Goal: Task Accomplishment & Management: Complete application form

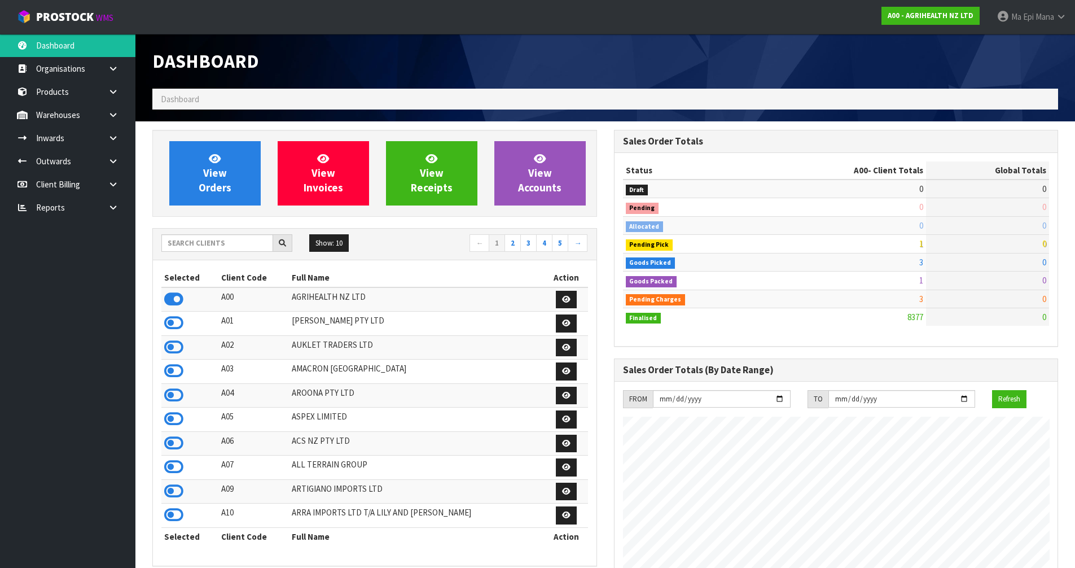
scroll to position [855, 461]
click at [218, 243] on input "text" at bounding box center [217, 242] width 112 height 17
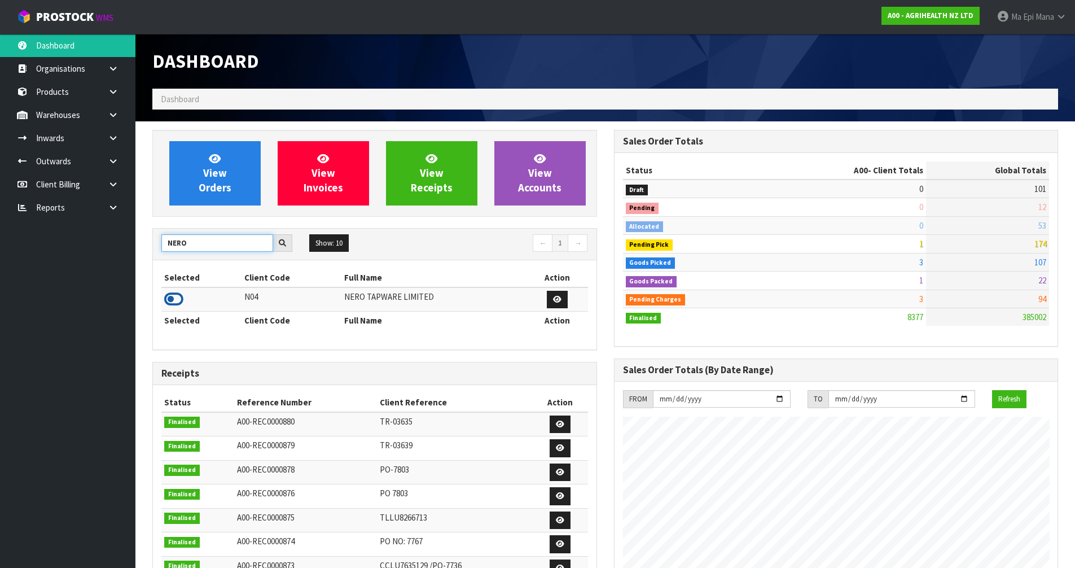
type input "NERO"
click at [178, 296] on icon at bounding box center [173, 299] width 19 height 17
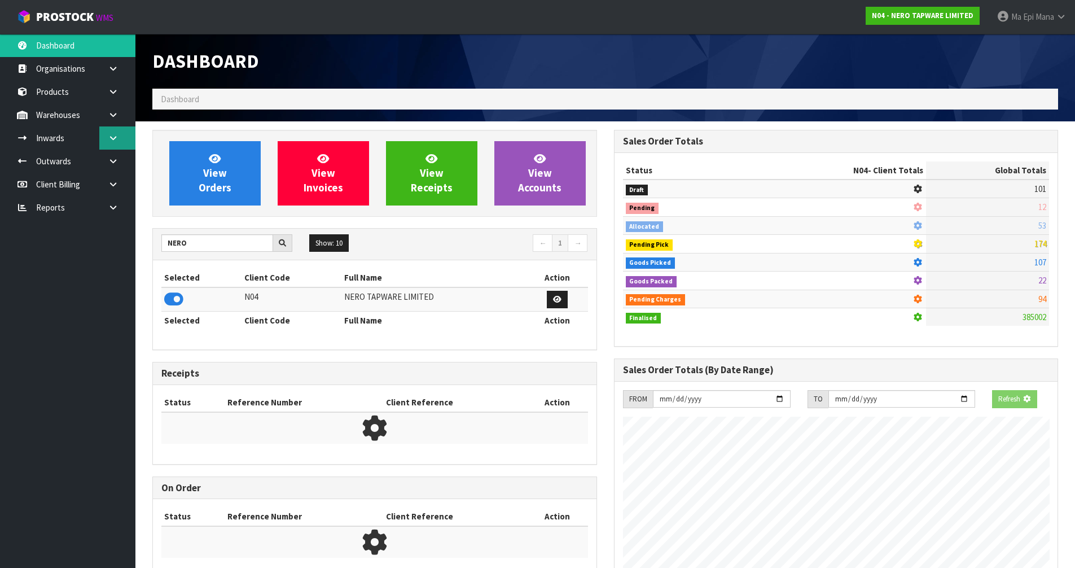
scroll to position [879, 461]
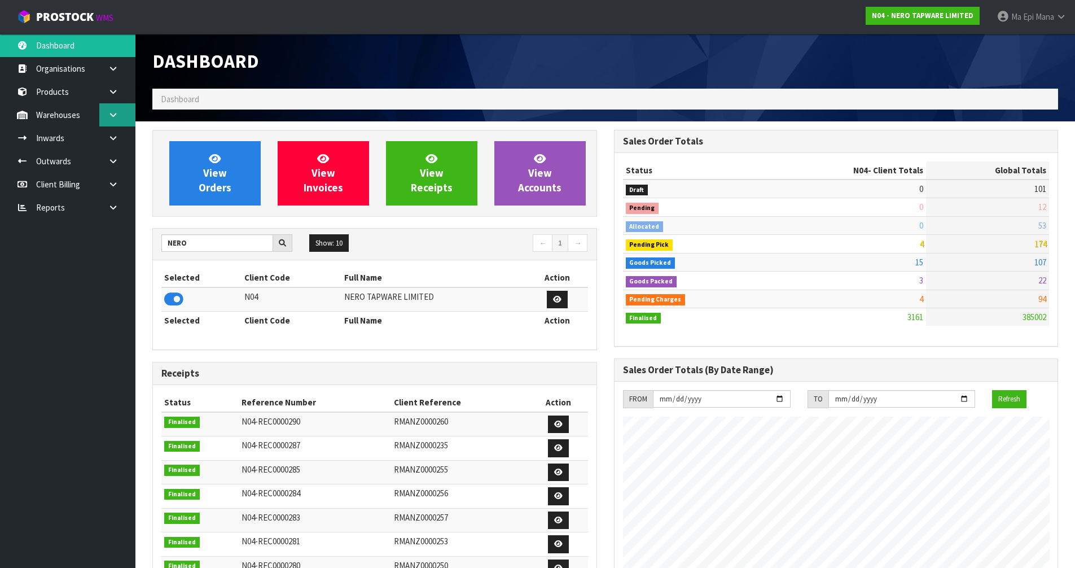
click at [121, 112] on link at bounding box center [117, 114] width 36 height 23
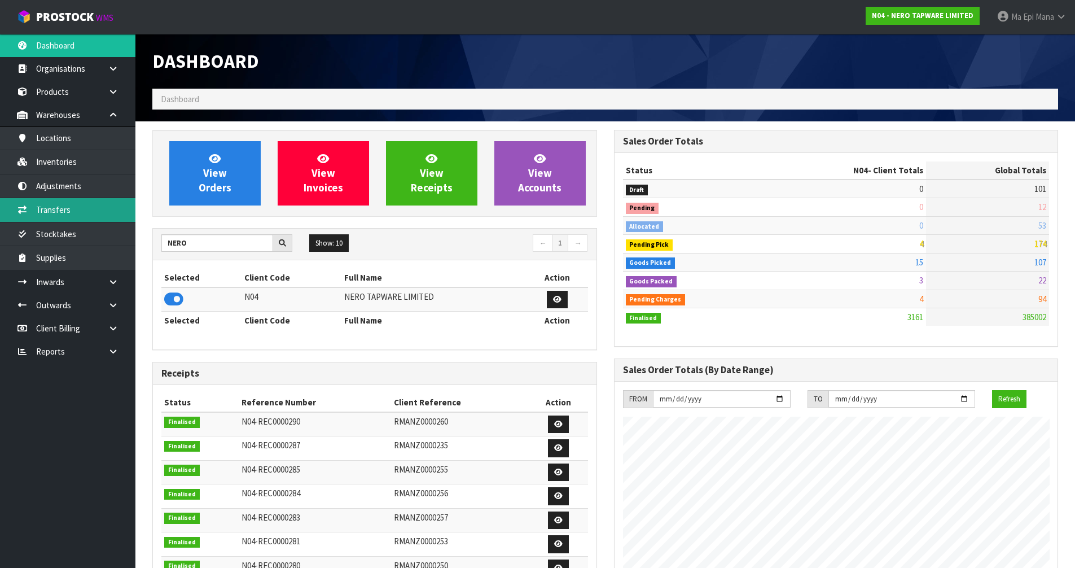
click at [99, 215] on link "Transfers" at bounding box center [67, 209] width 135 height 23
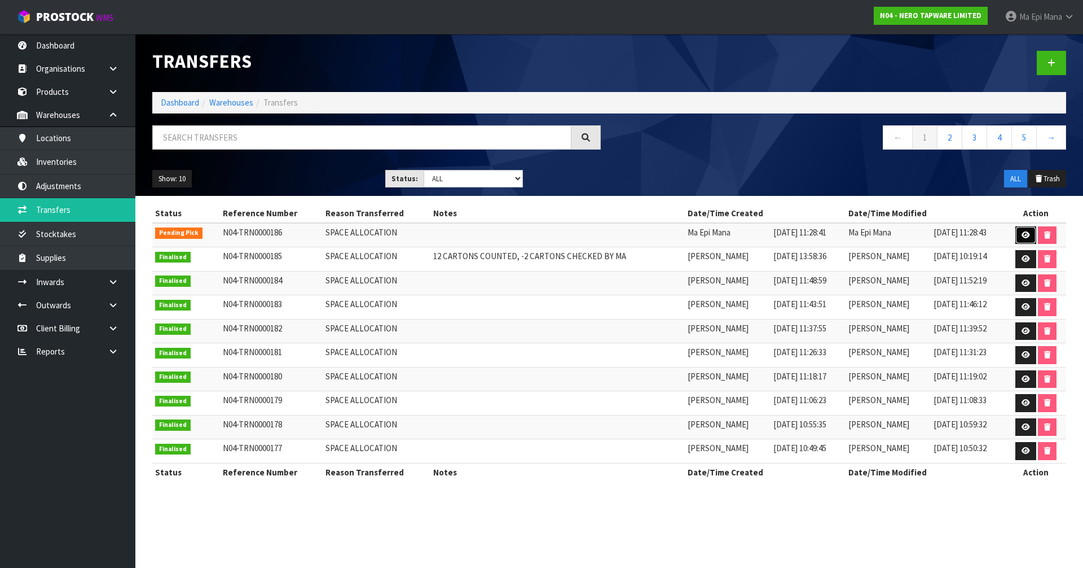
click at [1019, 235] on link at bounding box center [1025, 235] width 21 height 18
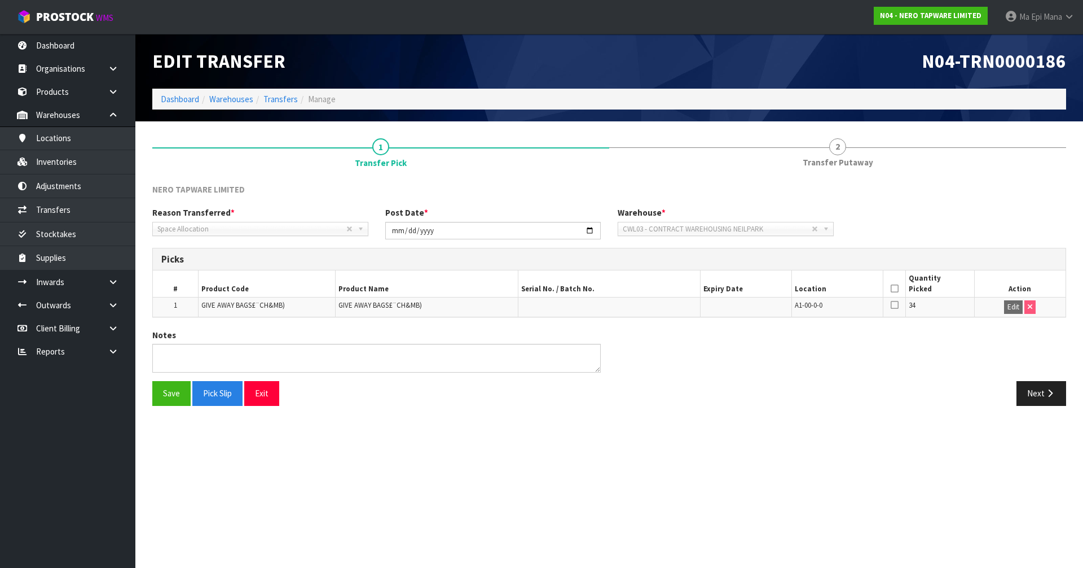
click at [894, 289] on icon at bounding box center [895, 288] width 8 height 1
click at [156, 392] on button "Save" at bounding box center [171, 393] width 38 height 24
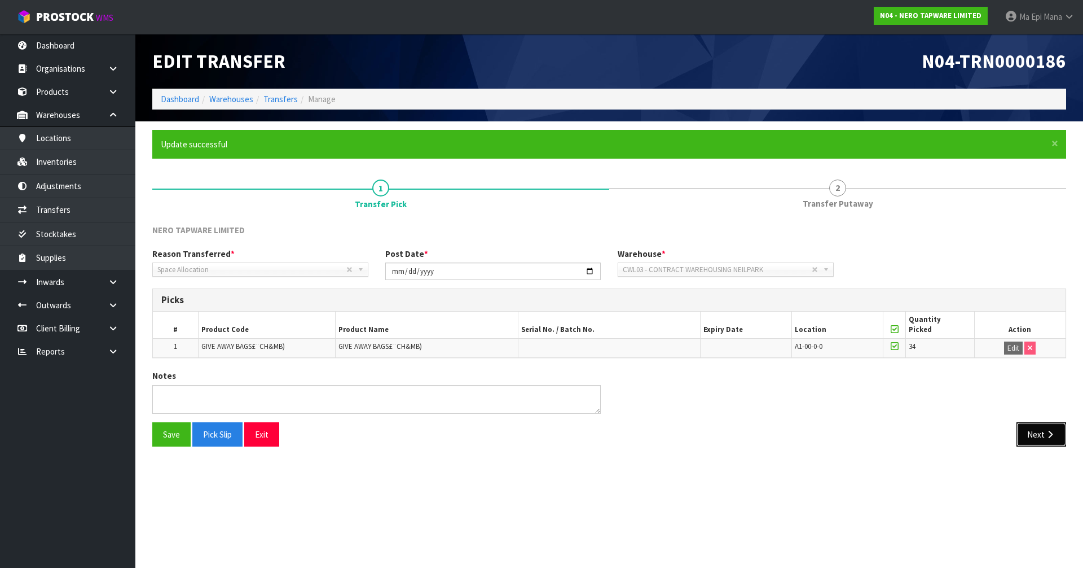
click at [1033, 442] on button "Next" at bounding box center [1042, 434] width 50 height 24
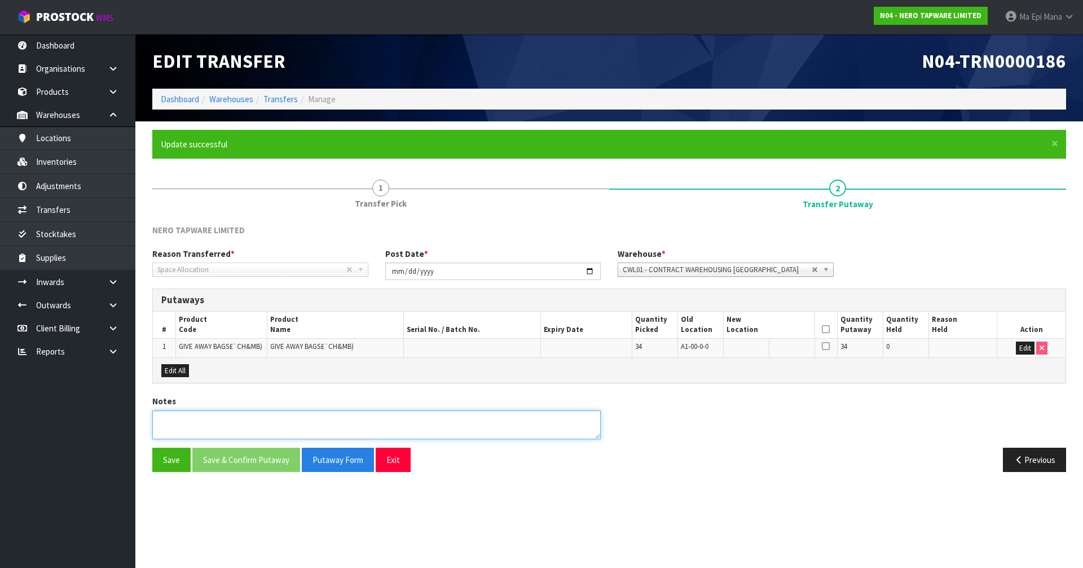
click at [288, 425] on textarea at bounding box center [376, 424] width 448 height 29
click at [1027, 345] on button "Edit" at bounding box center [1025, 348] width 19 height 14
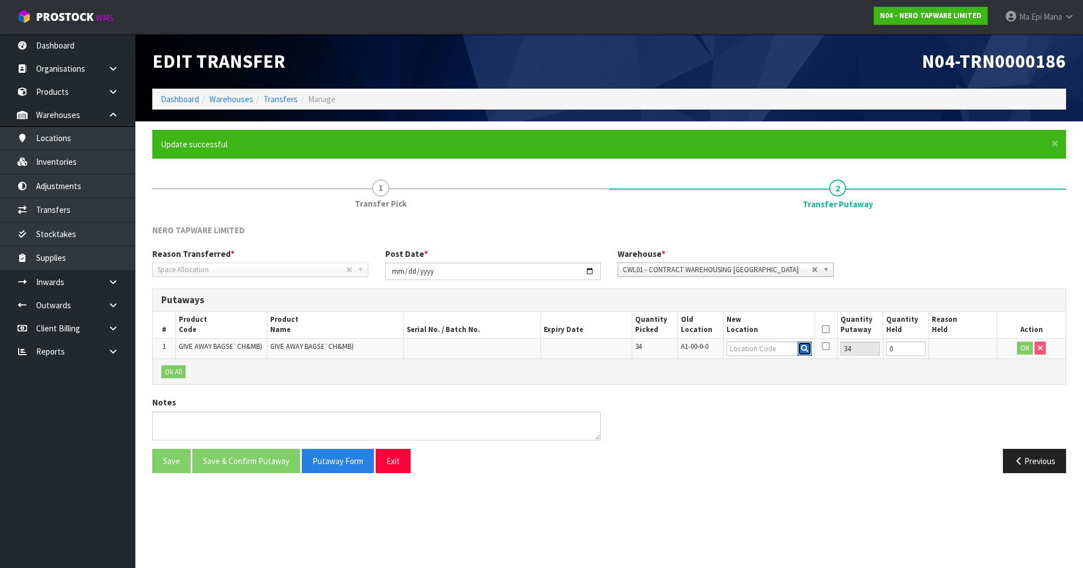
click at [807, 346] on icon "button" at bounding box center [804, 348] width 7 height 7
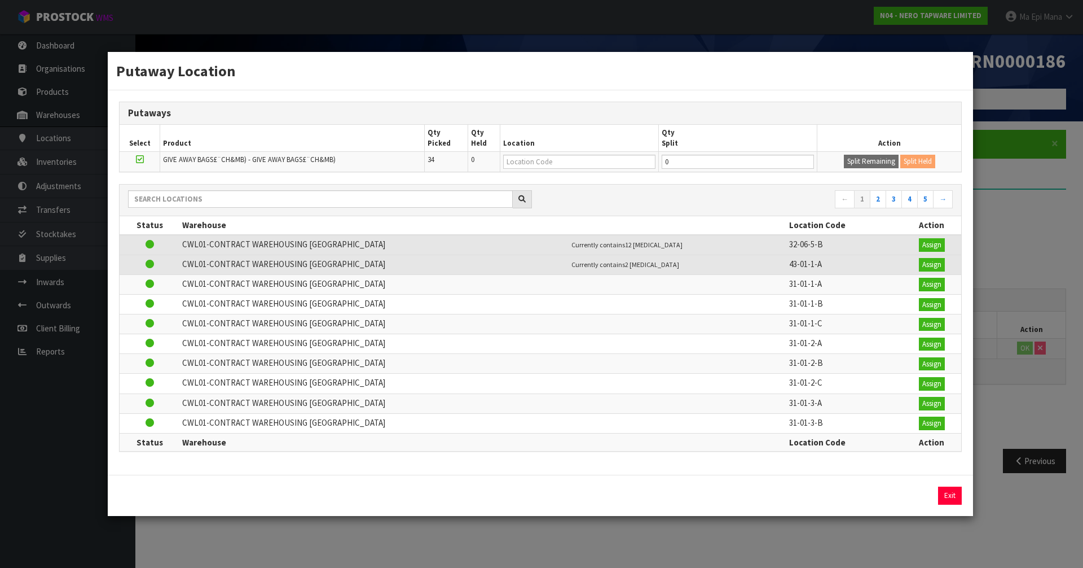
click at [742, 171] on td "0" at bounding box center [738, 162] width 159 height 20
click at [745, 166] on input "0" at bounding box center [738, 162] width 152 height 14
type input "30"
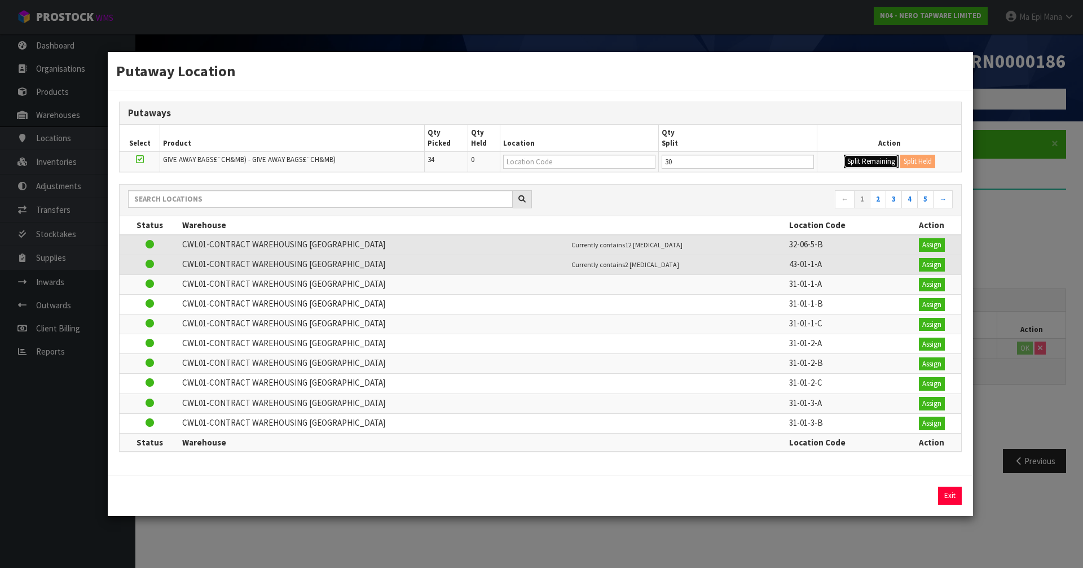
click at [862, 155] on button "Split Remaining" at bounding box center [871, 162] width 55 height 14
type input "30"
type input "0"
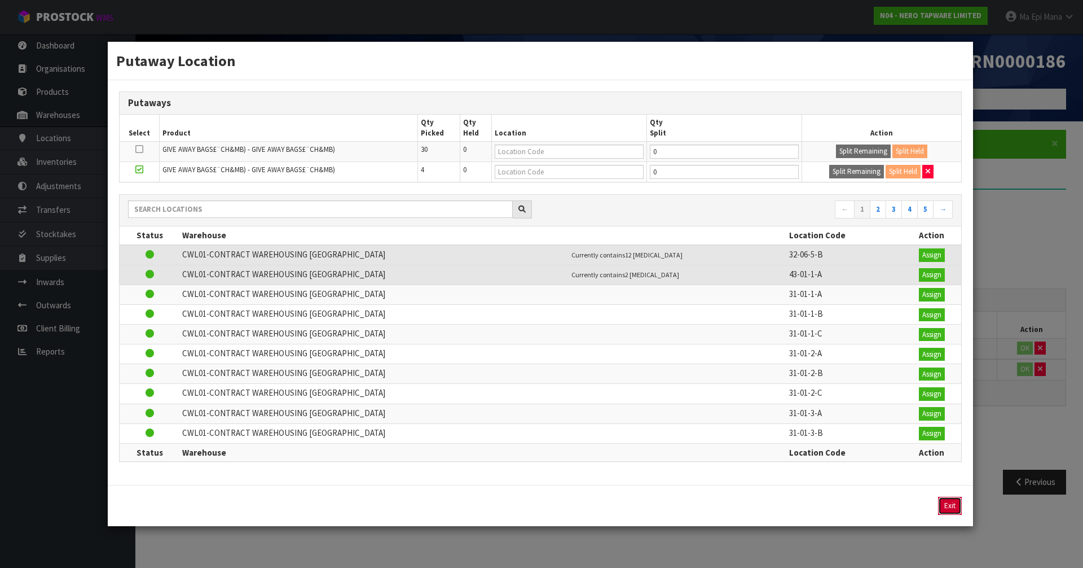
click at [953, 511] on button "Exit" at bounding box center [950, 505] width 24 height 18
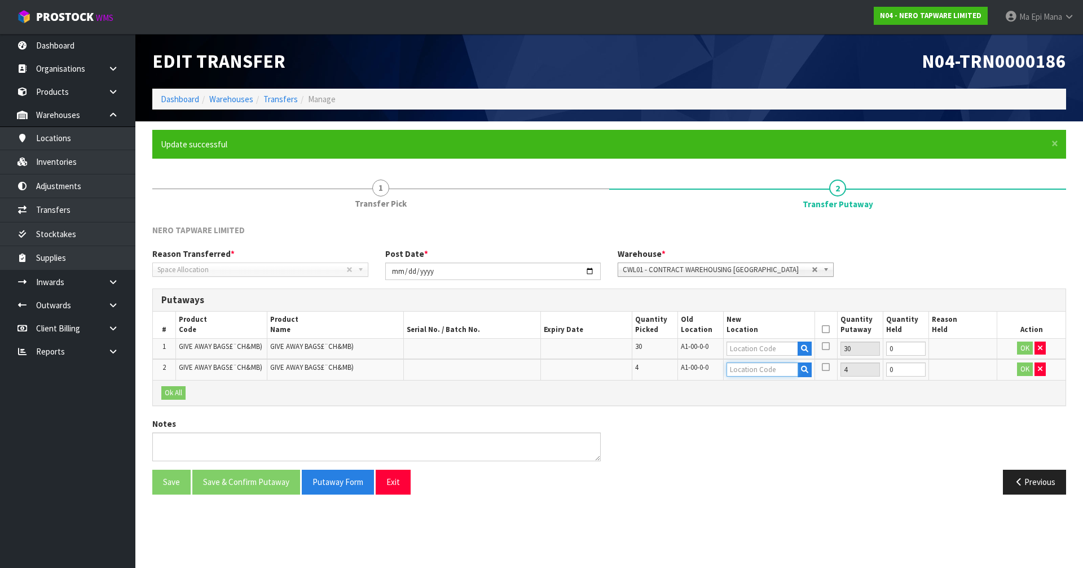
click at [762, 370] on input "text" at bounding box center [763, 369] width 72 height 14
type input "43-01-1-A"
click at [772, 350] on input "text" at bounding box center [763, 348] width 72 height 14
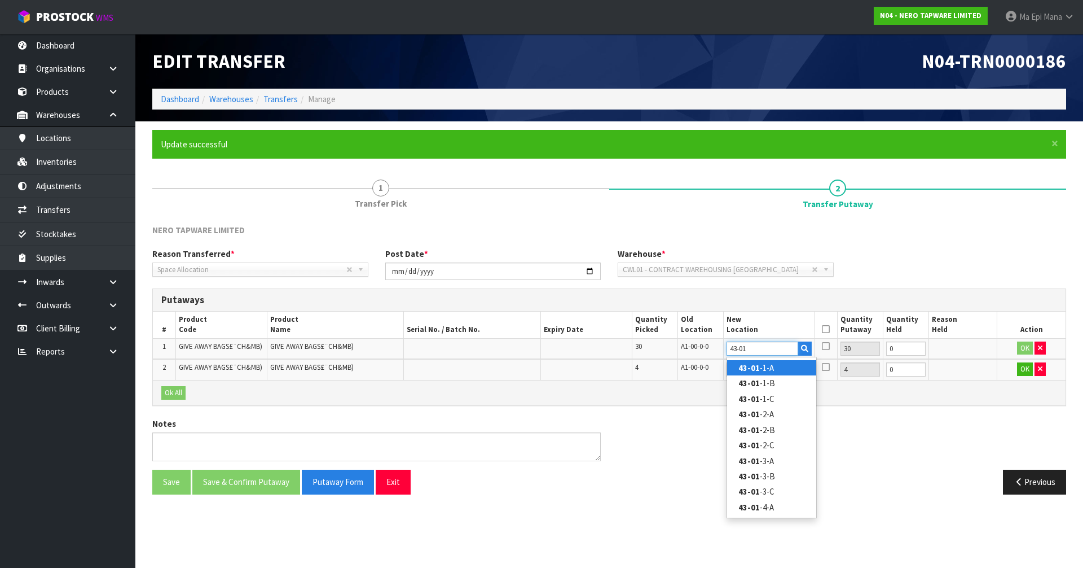
type input "43-01"
click at [768, 368] on link "43-01 -1-A" at bounding box center [771, 367] width 89 height 15
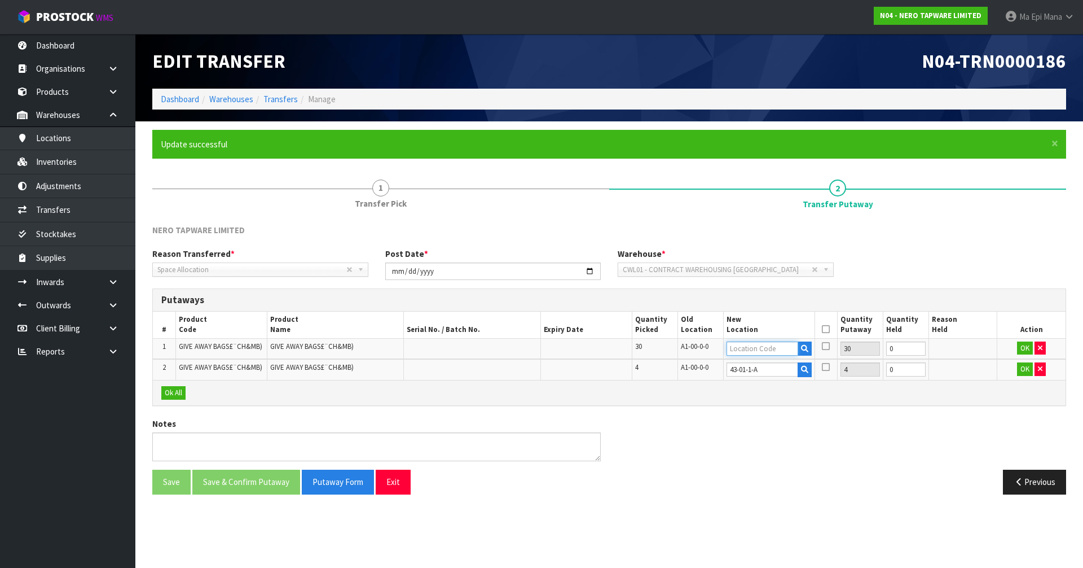
type input "43-01-1-A"
click at [898, 367] on input "0" at bounding box center [905, 369] width 39 height 14
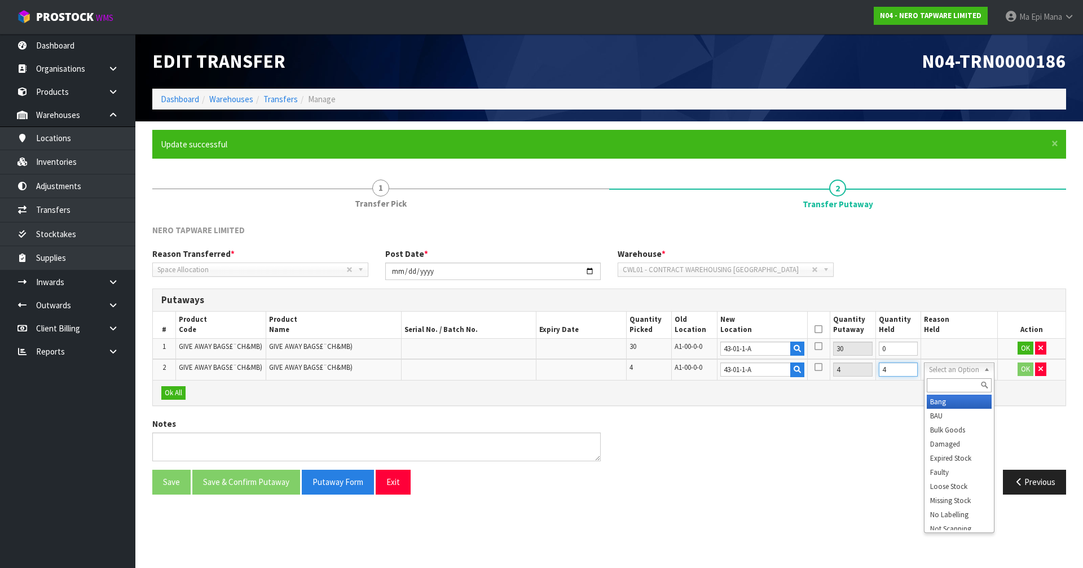
type input "4"
click at [947, 384] on input "text" at bounding box center [959, 385] width 65 height 14
type input "miss"
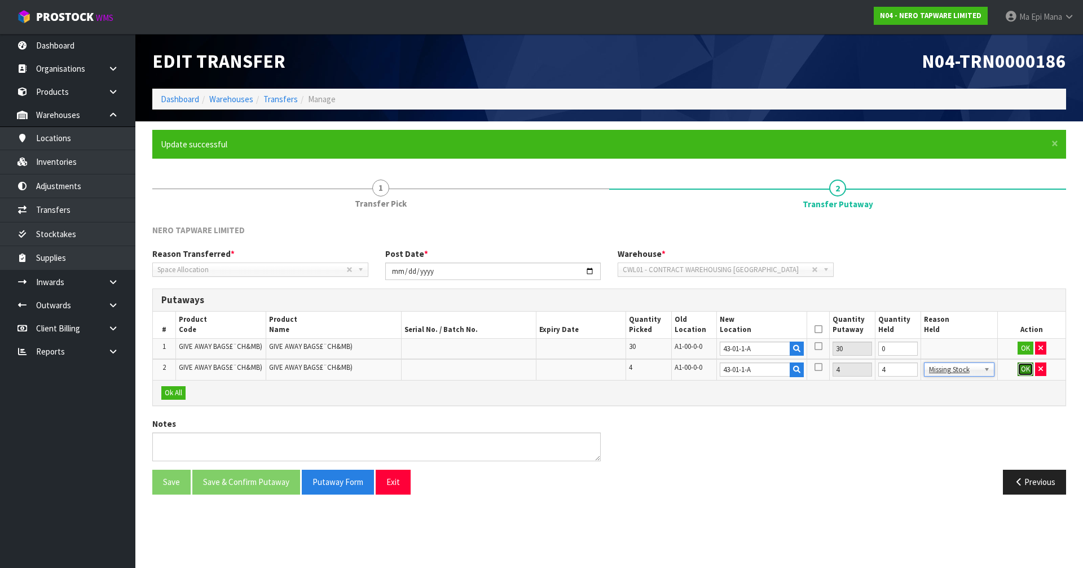
click at [1023, 368] on button "OK" at bounding box center [1026, 369] width 16 height 14
click at [1024, 348] on button "OK" at bounding box center [1025, 348] width 16 height 14
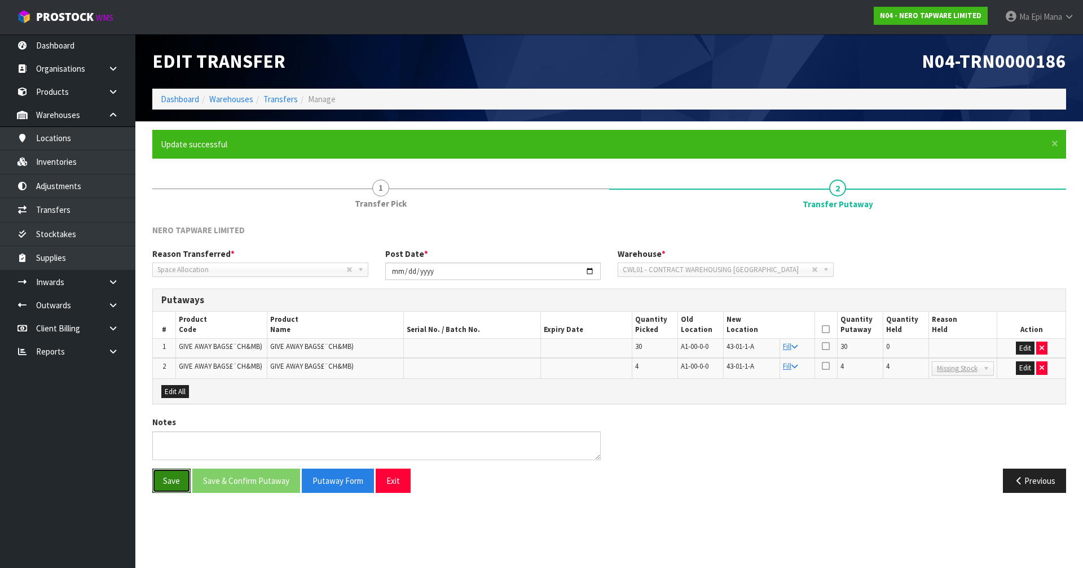
drag, startPoint x: 170, startPoint y: 484, endPoint x: 172, endPoint y: 467, distance: 17.0
click at [171, 484] on button "Save" at bounding box center [171, 480] width 38 height 24
click at [181, 446] on textarea at bounding box center [376, 445] width 448 height 29
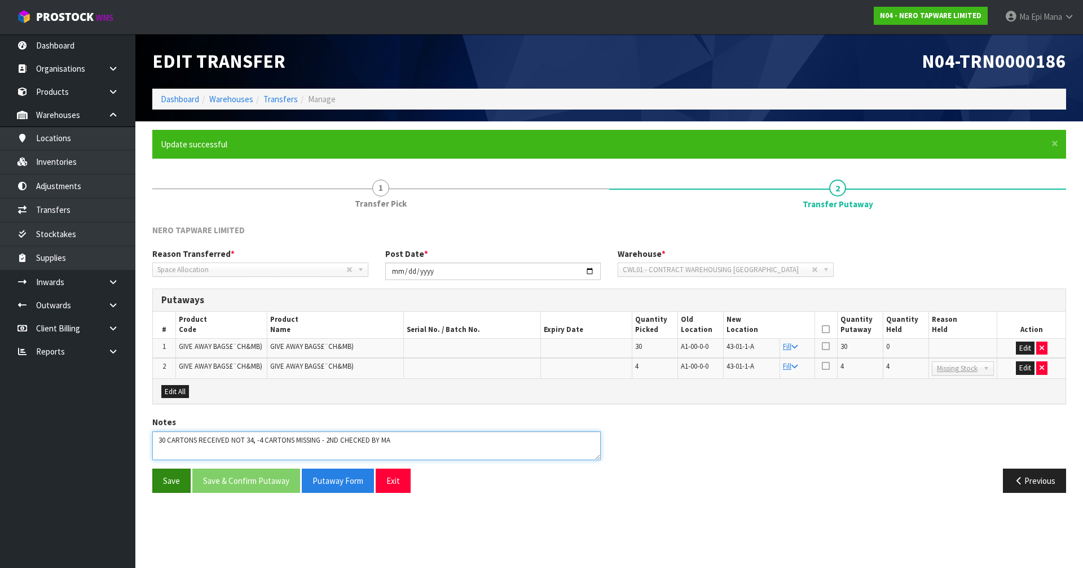
type textarea "30 CARTONS RECEIVED NOT 34, -4 CARTONS MISSING - 2ND CHECKED BY MA"
click at [174, 477] on button "Save" at bounding box center [171, 480] width 38 height 24
click at [1025, 346] on button "Edit" at bounding box center [1025, 348] width 19 height 14
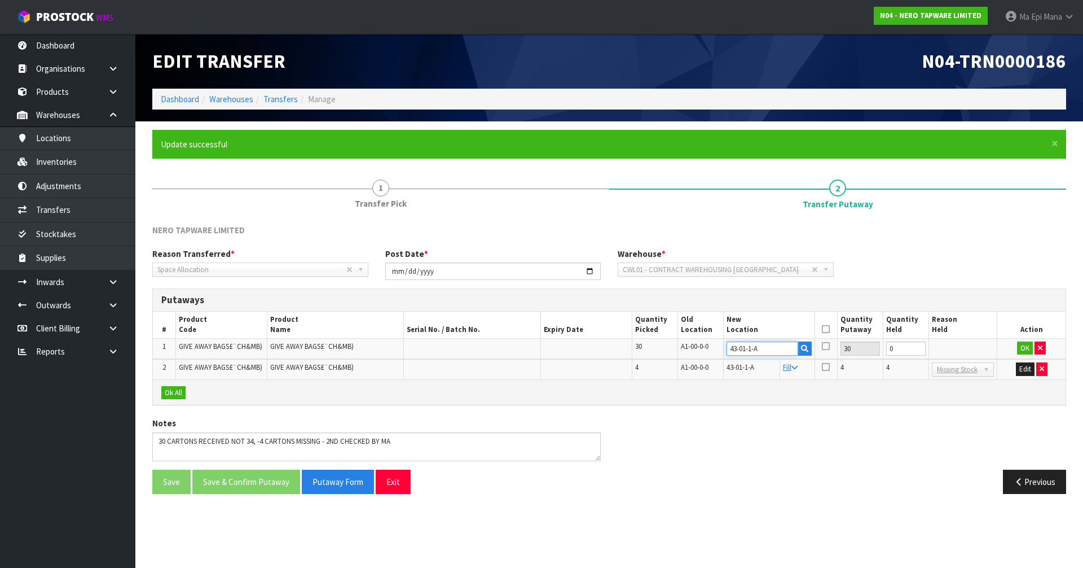
drag, startPoint x: 761, startPoint y: 346, endPoint x: 718, endPoint y: 360, distance: 45.3
click at [718, 360] on table "# Product Code Product Name Serial No. / Batch No. Expiry Date Quantity Picked …" at bounding box center [609, 345] width 913 height 68
type input "31-25-8-"
click at [750, 363] on strong "31-25-8-" at bounding box center [754, 367] width 33 height 11
type input "31-25-8-A"
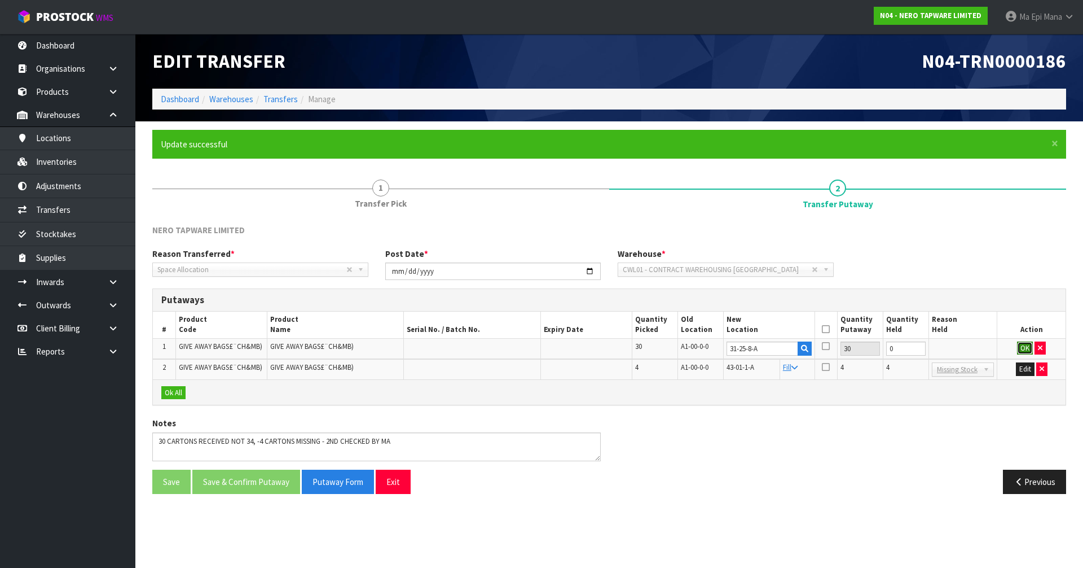
click at [1022, 345] on button "OK" at bounding box center [1025, 348] width 16 height 14
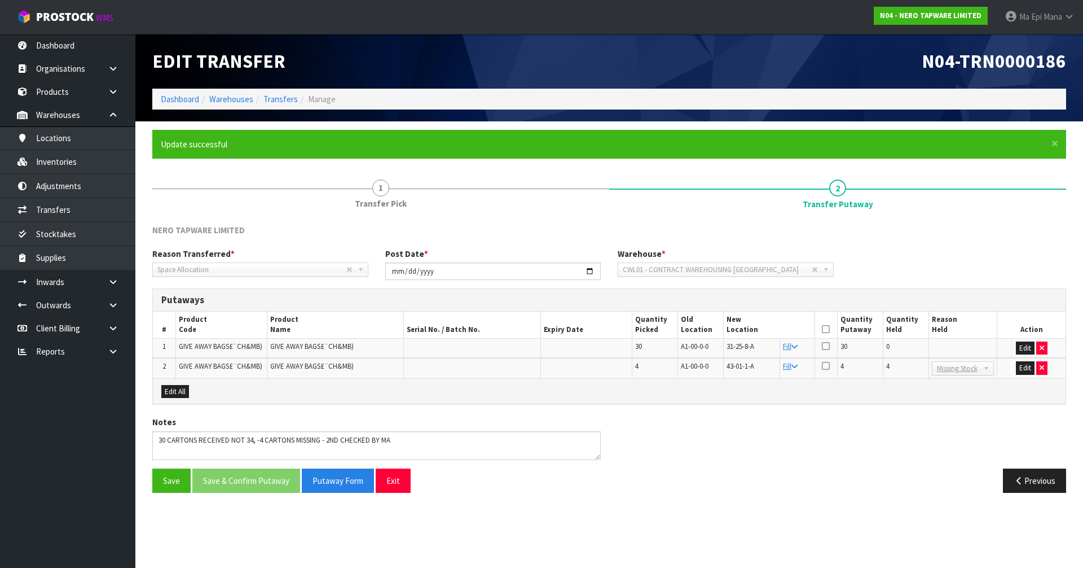
click at [823, 329] on icon at bounding box center [826, 329] width 8 height 1
click at [250, 486] on button "Save & Confirm Putaway" at bounding box center [246, 480] width 108 height 24
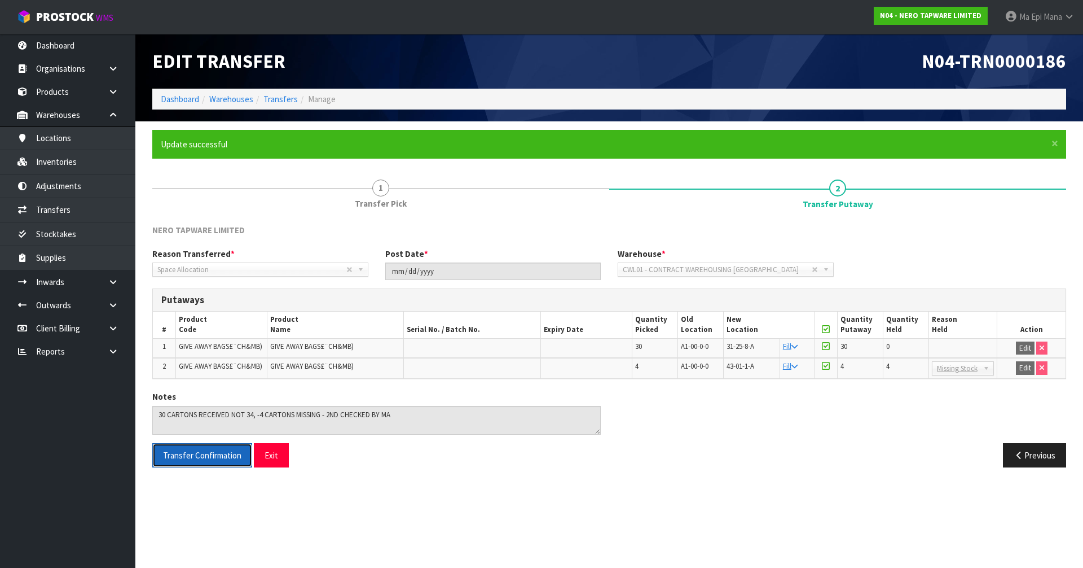
click at [191, 459] on span "Transfer Confirmation" at bounding box center [202, 455] width 78 height 11
click at [271, 456] on button "Exit" at bounding box center [271, 455] width 35 height 24
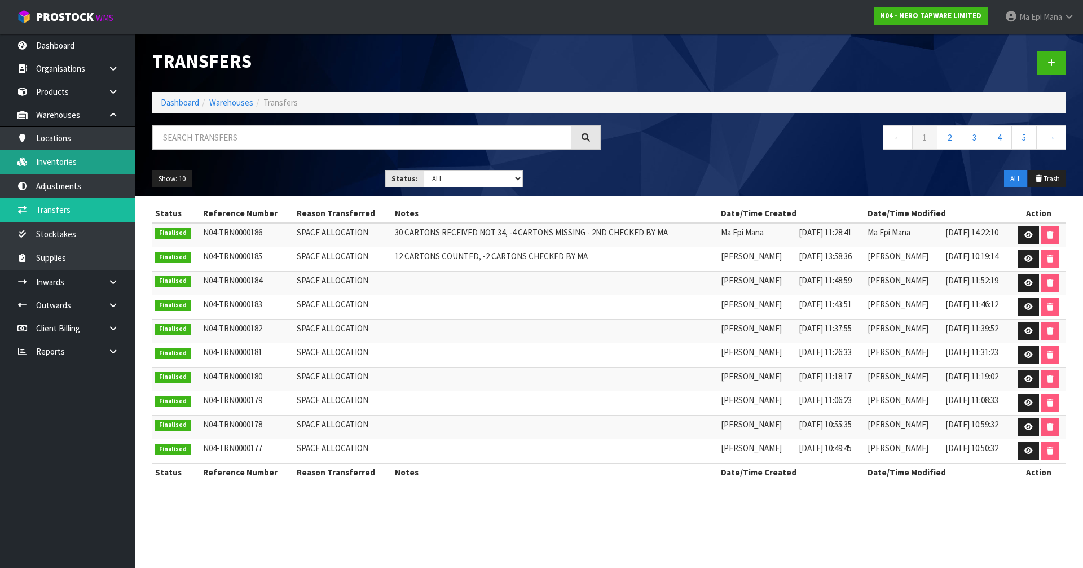
click at [76, 162] on link "Inventories" at bounding box center [67, 161] width 135 height 23
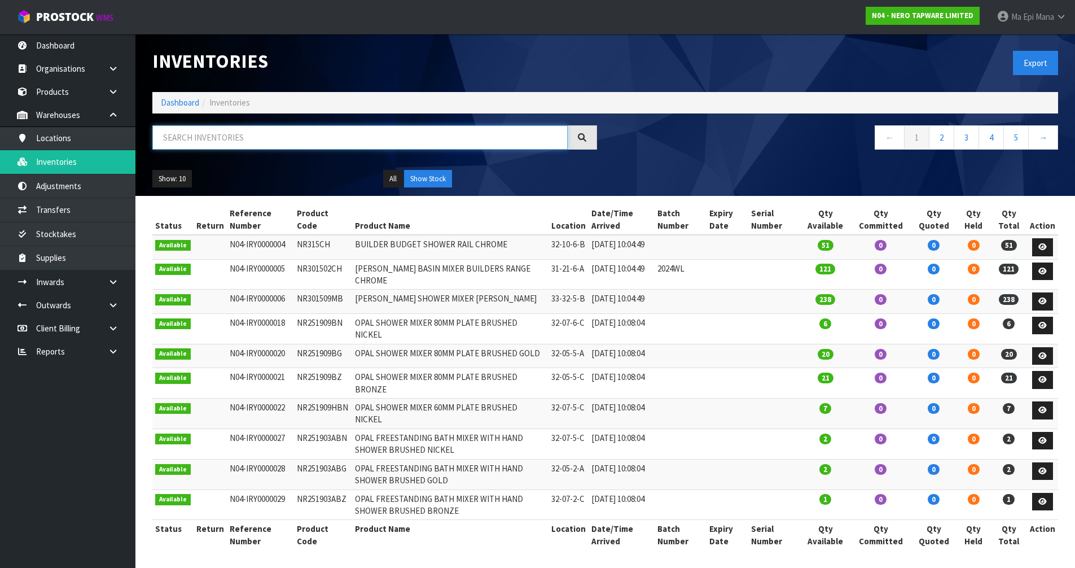
click at [235, 135] on input "text" at bounding box center [359, 137] width 415 height 24
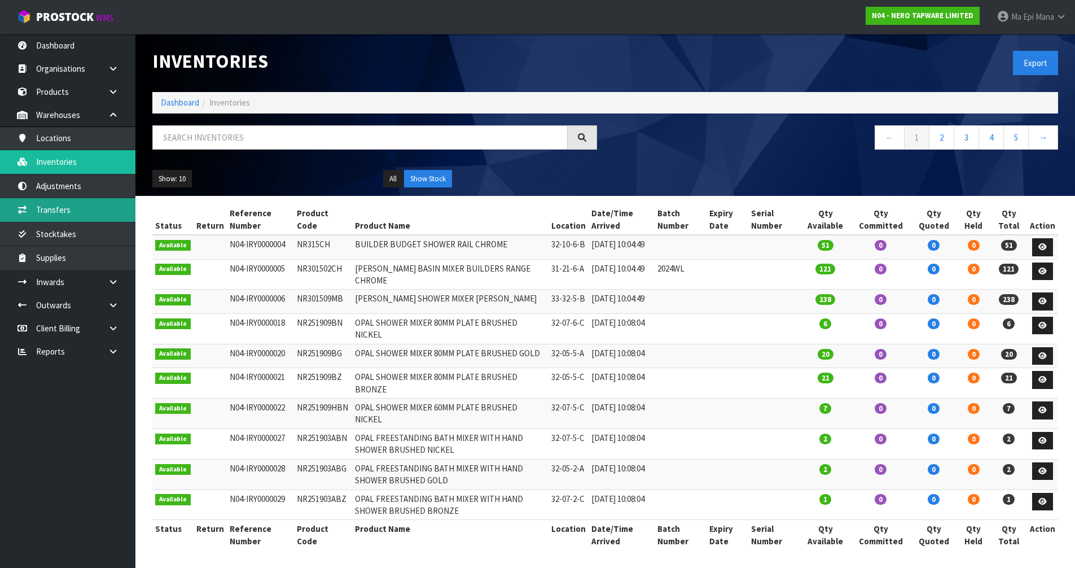
click at [91, 209] on link "Transfers" at bounding box center [67, 209] width 135 height 23
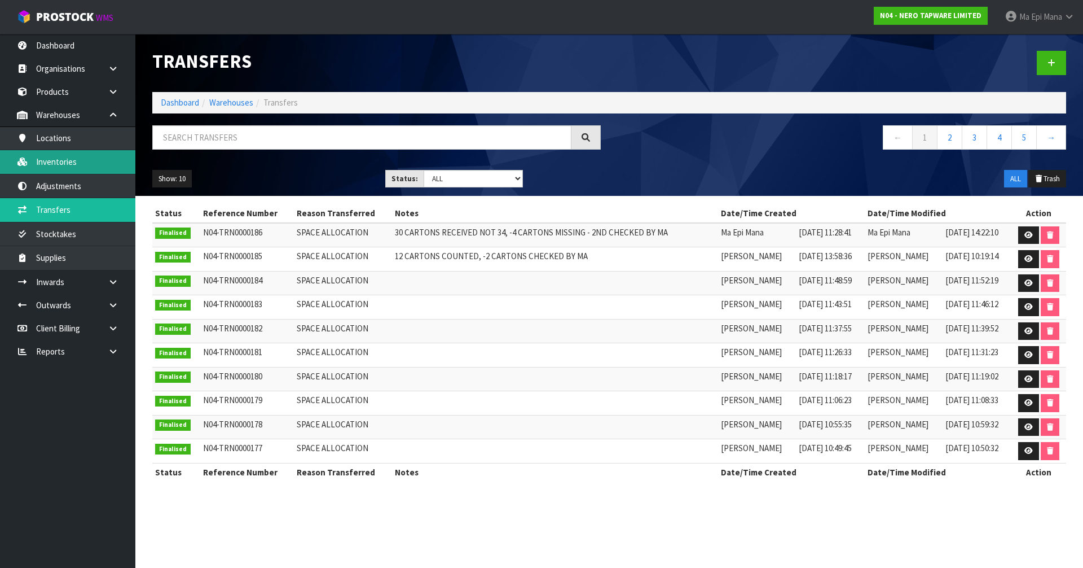
click at [80, 152] on link "Inventories" at bounding box center [67, 161] width 135 height 23
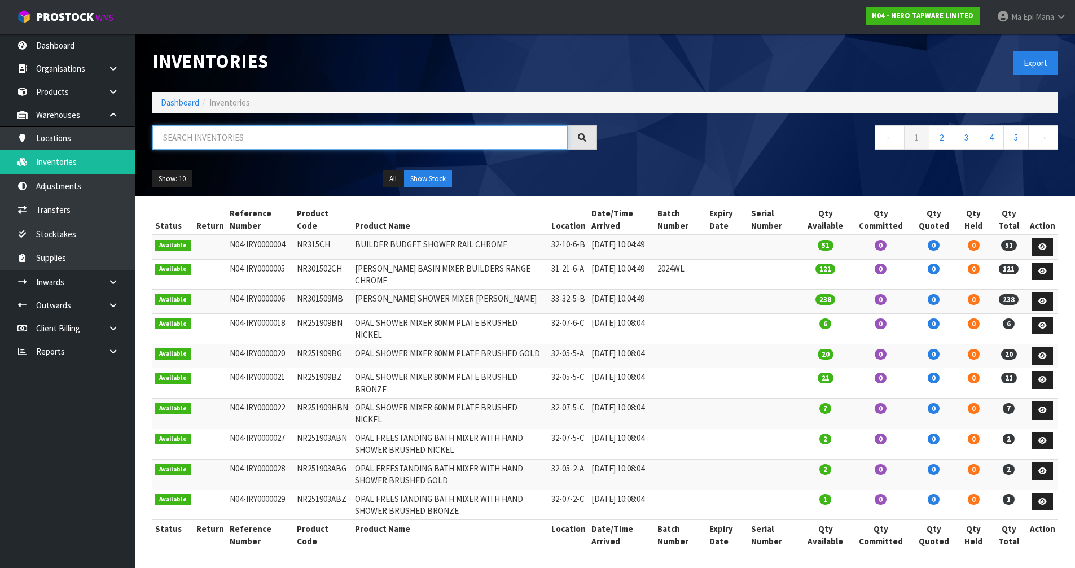
click at [182, 139] on input "text" at bounding box center [359, 137] width 415 height 24
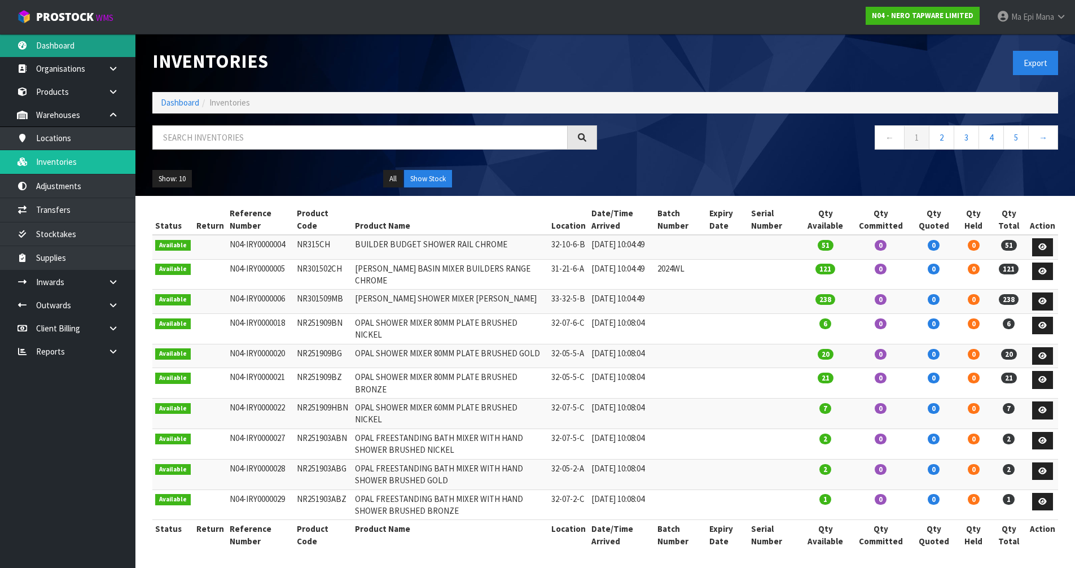
click at [54, 52] on link "Dashboard" at bounding box center [67, 45] width 135 height 23
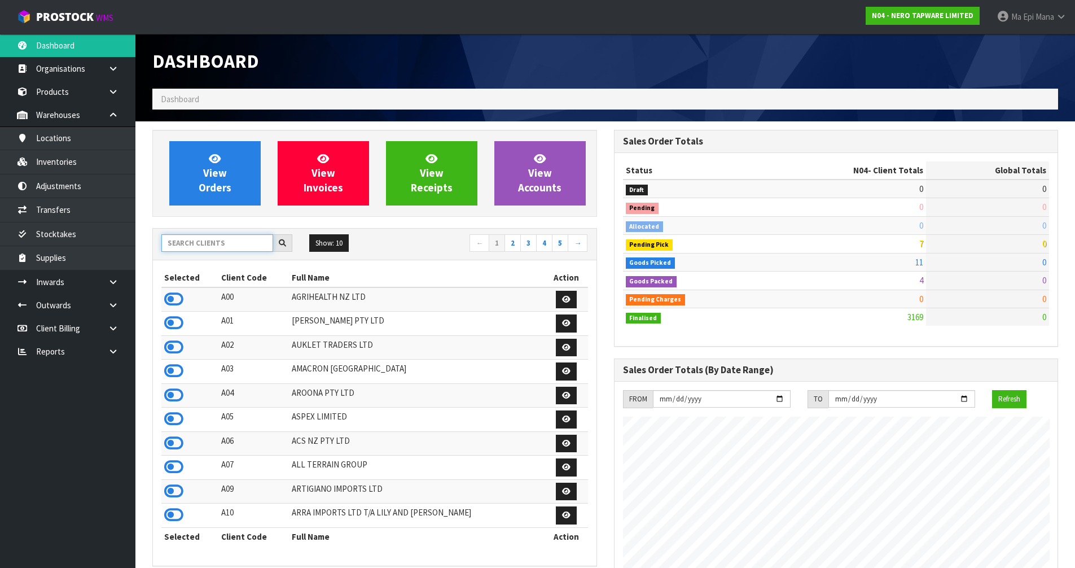
scroll to position [879, 461]
click at [208, 249] on input "text" at bounding box center [217, 242] width 112 height 17
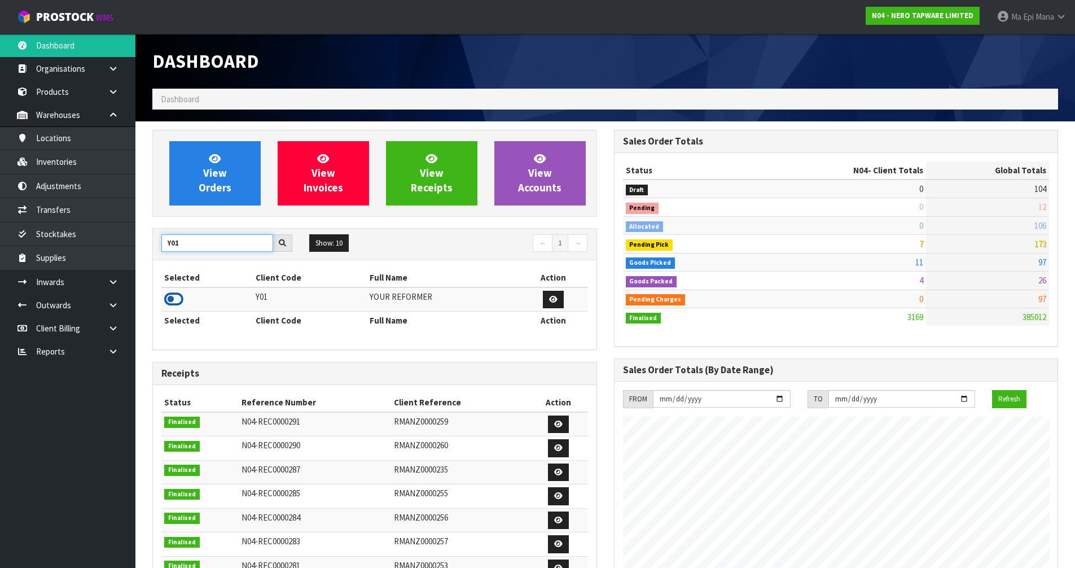
type input "Y01"
click at [170, 299] on icon at bounding box center [173, 299] width 19 height 17
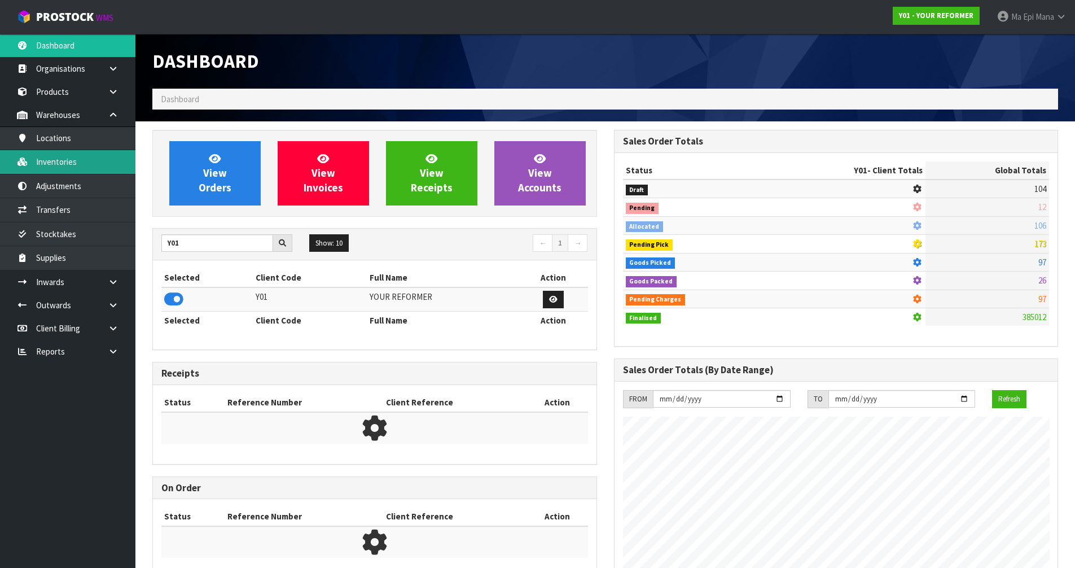
scroll to position [855, 461]
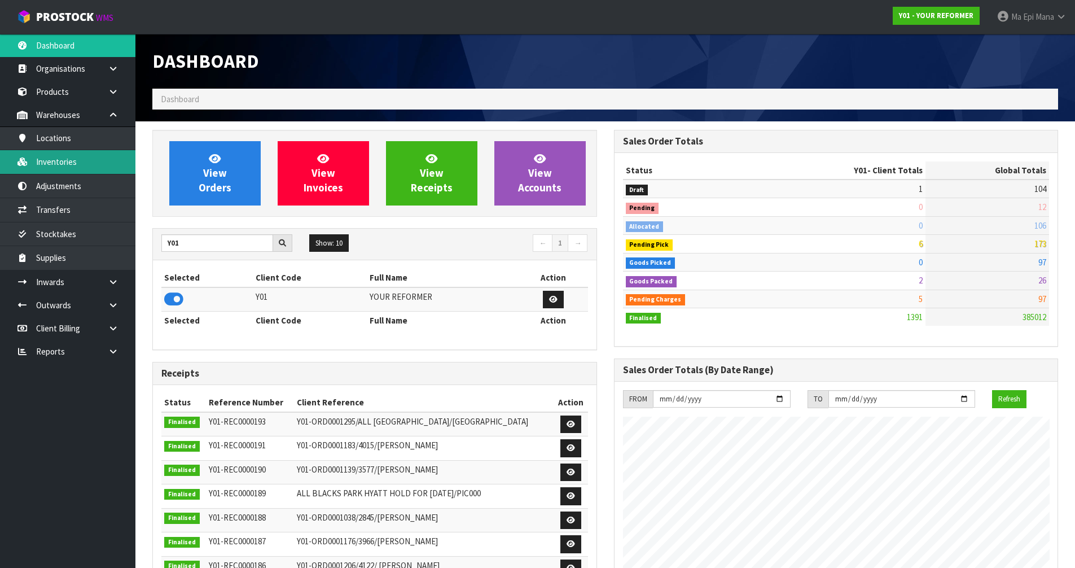
click at [67, 165] on link "Inventories" at bounding box center [67, 161] width 135 height 23
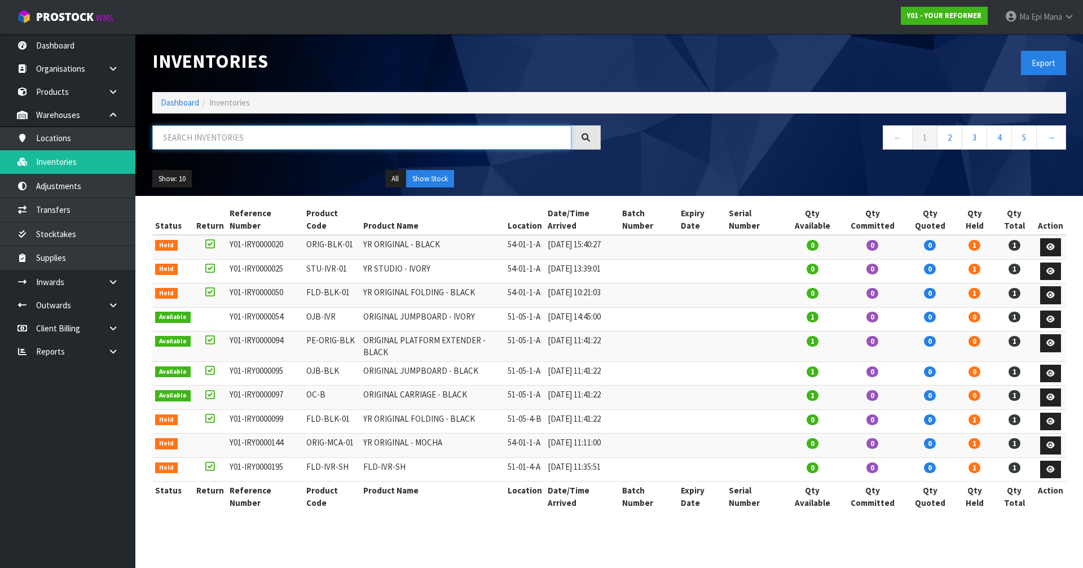
drag, startPoint x: 197, startPoint y: 134, endPoint x: 227, endPoint y: 150, distance: 34.6
click at [198, 135] on input "text" at bounding box center [361, 137] width 419 height 24
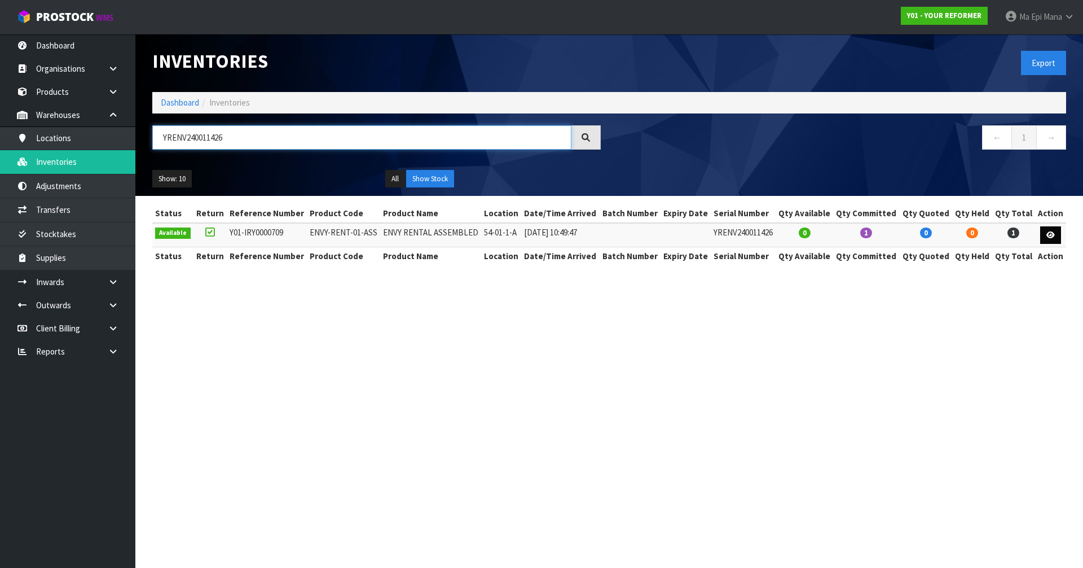
type input "YRENV240011426"
click at [1050, 238] on icon at bounding box center [1050, 234] width 8 height 7
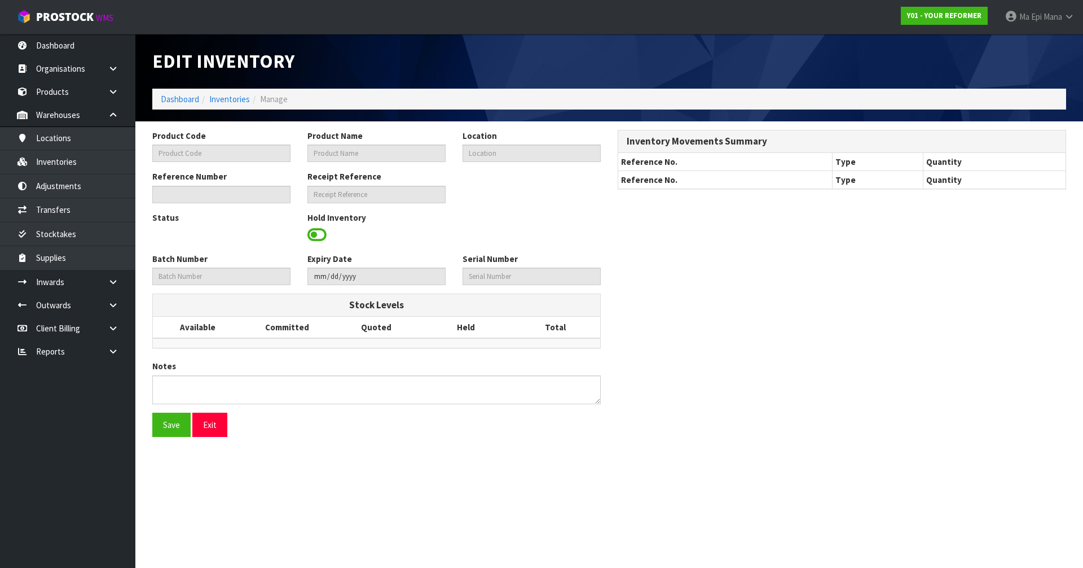
type input "ENVY-RENT-01-ASS"
type input "ENVY RENTAL ASSEMBLED"
type input "54-01-1-A"
type input "Y01-IRY0000709"
type input "Y01-REC0000172"
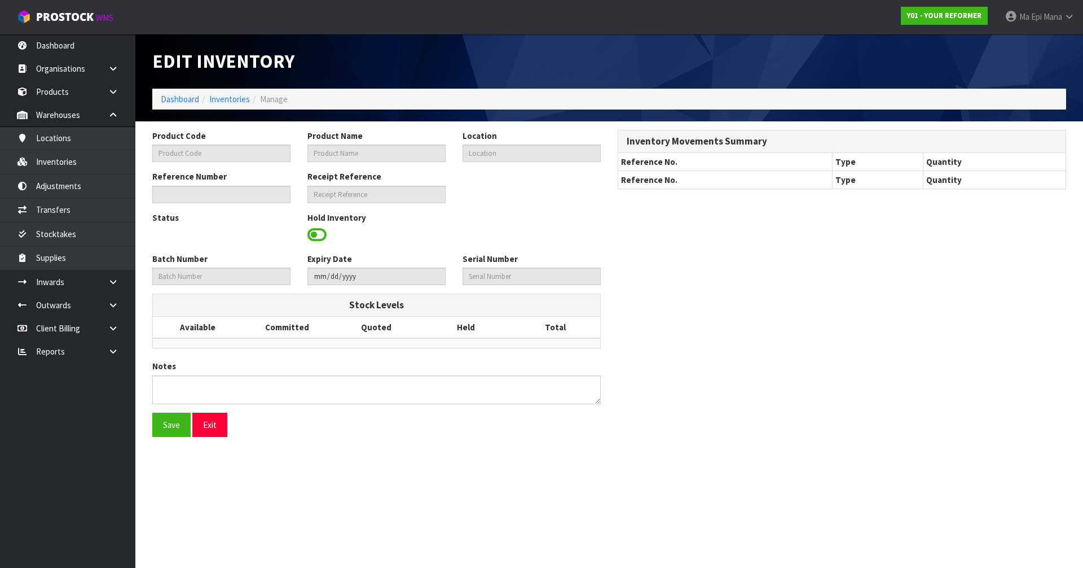
type input "YRENV240011426"
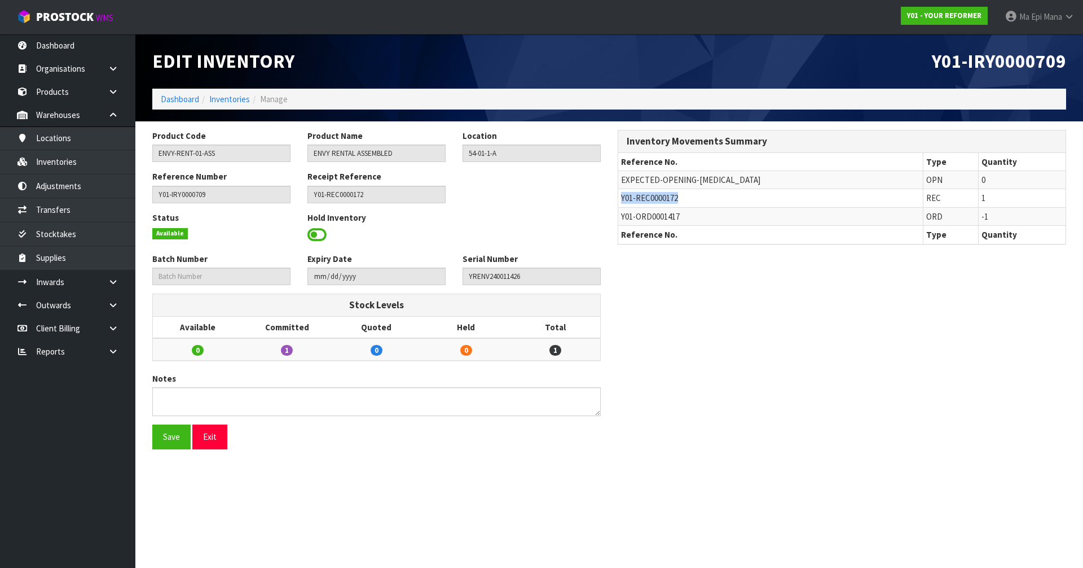
drag, startPoint x: 597, startPoint y: 195, endPoint x: 621, endPoint y: 199, distance: 24.1
click at [621, 199] on td "Y01-REC0000172" at bounding box center [770, 198] width 305 height 18
copy span "Y01-REC0000172"
click at [73, 162] on link "Inventories" at bounding box center [67, 161] width 135 height 23
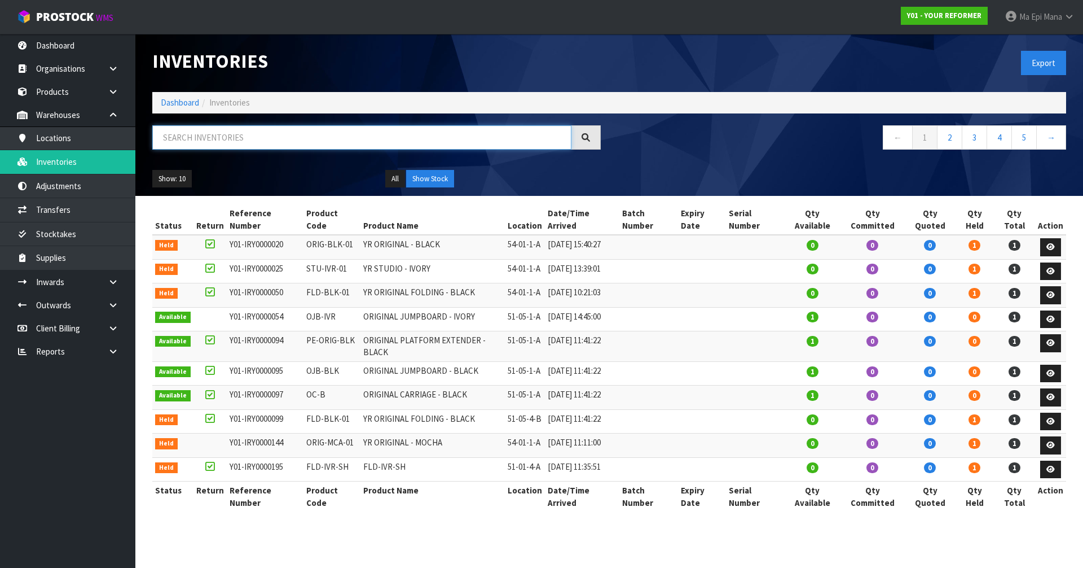
click at [175, 139] on input "text" at bounding box center [361, 137] width 419 height 24
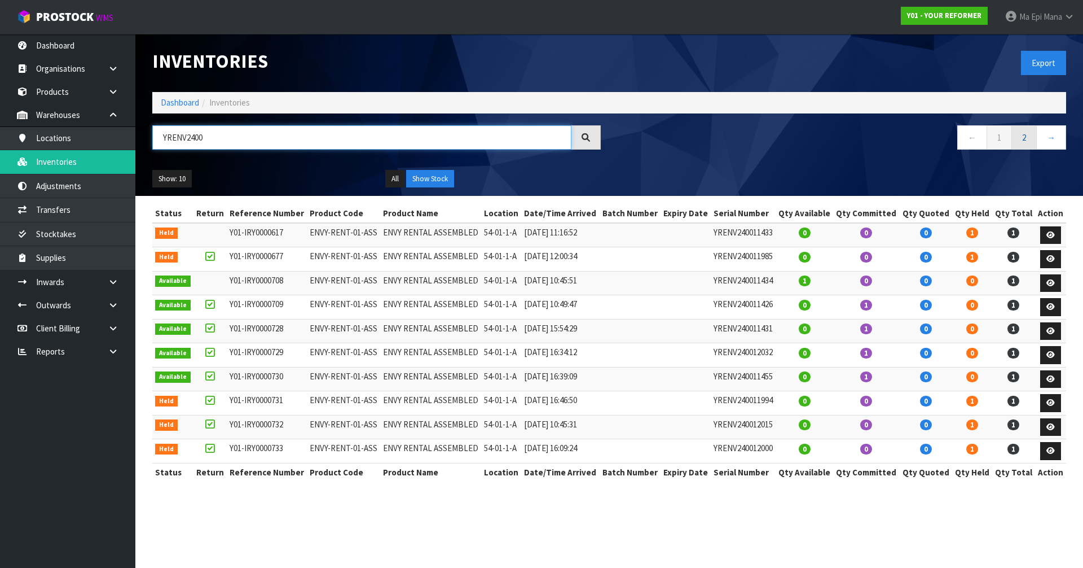
type input "YRENV2400"
click at [1026, 143] on link "2" at bounding box center [1024, 137] width 25 height 24
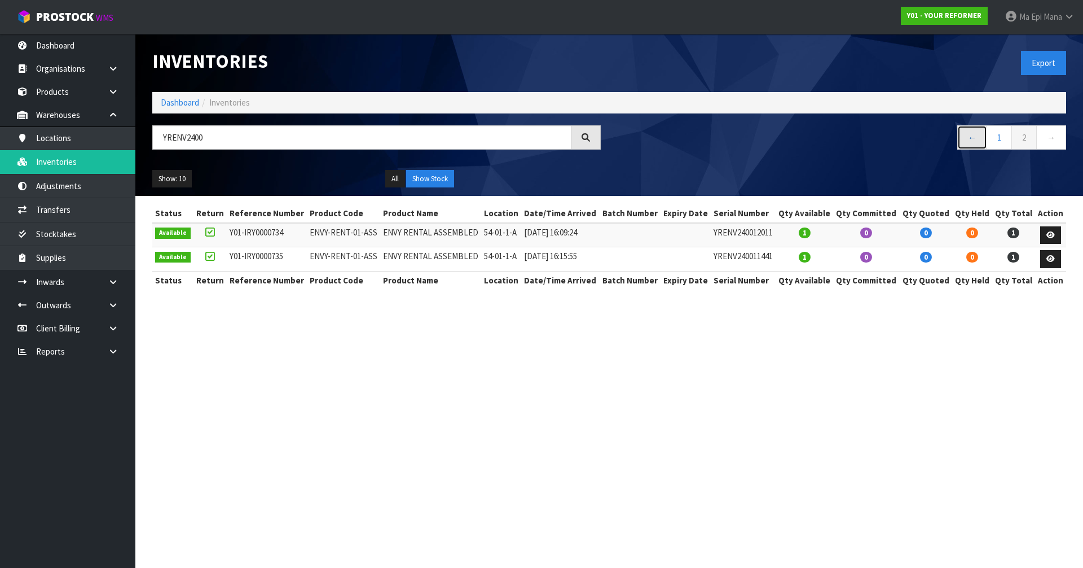
click at [967, 136] on link "←" at bounding box center [972, 137] width 30 height 24
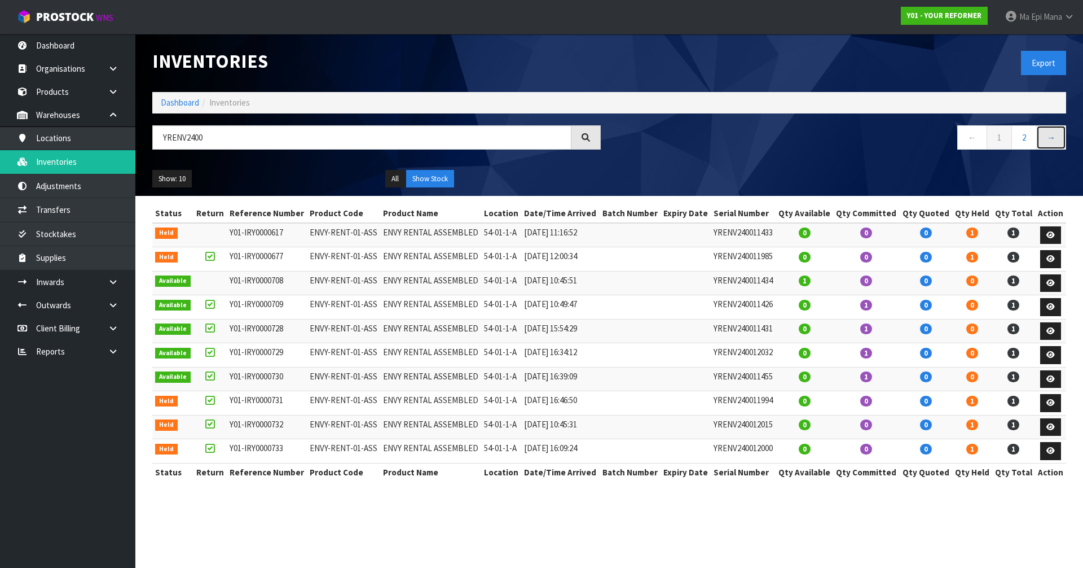
click at [1049, 134] on link "→" at bounding box center [1051, 137] width 30 height 24
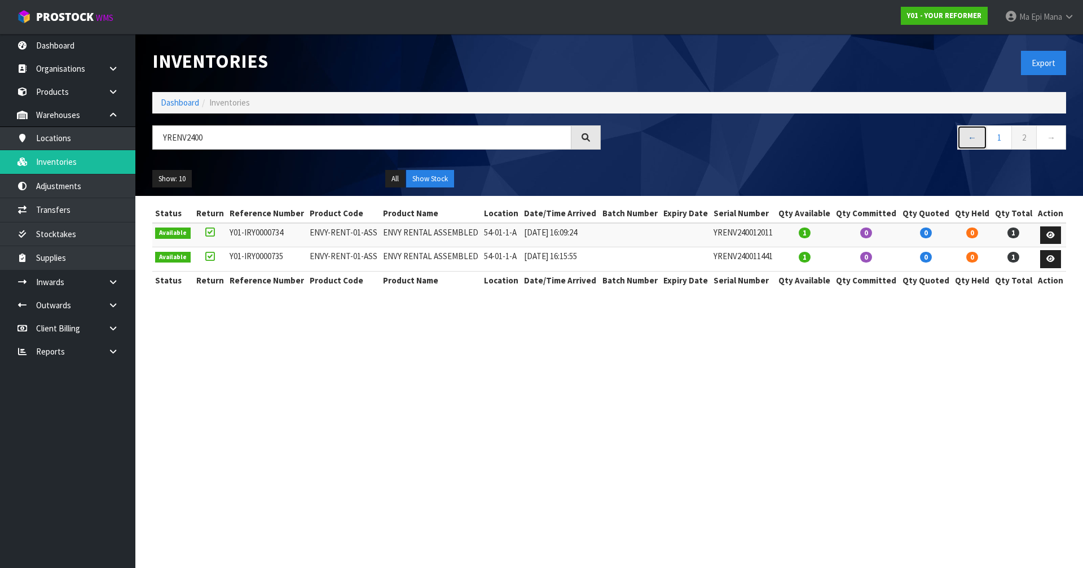
click at [968, 140] on link "←" at bounding box center [972, 137] width 30 height 24
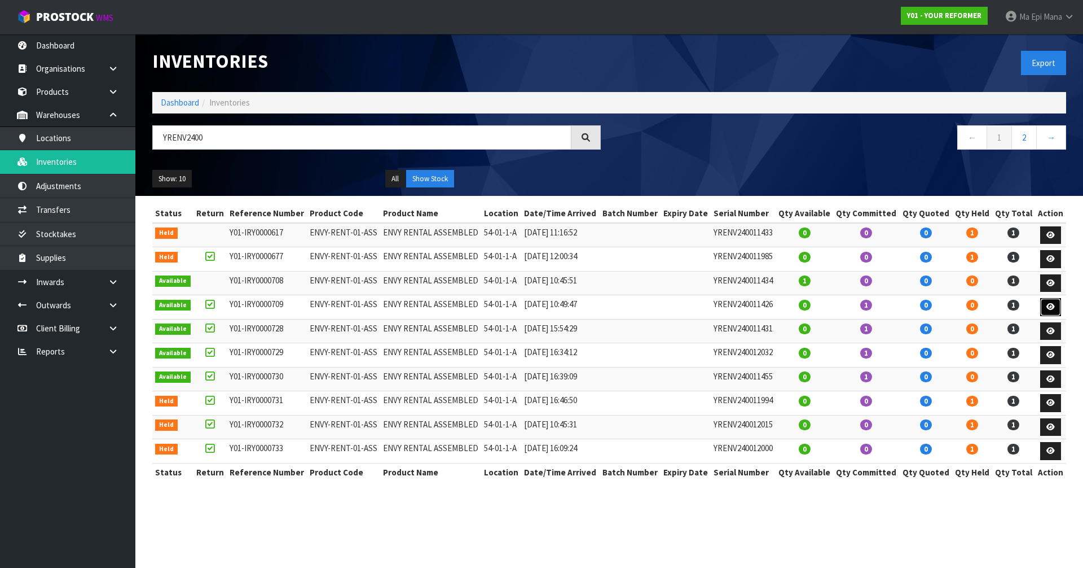
click at [1048, 307] on icon at bounding box center [1050, 306] width 8 height 7
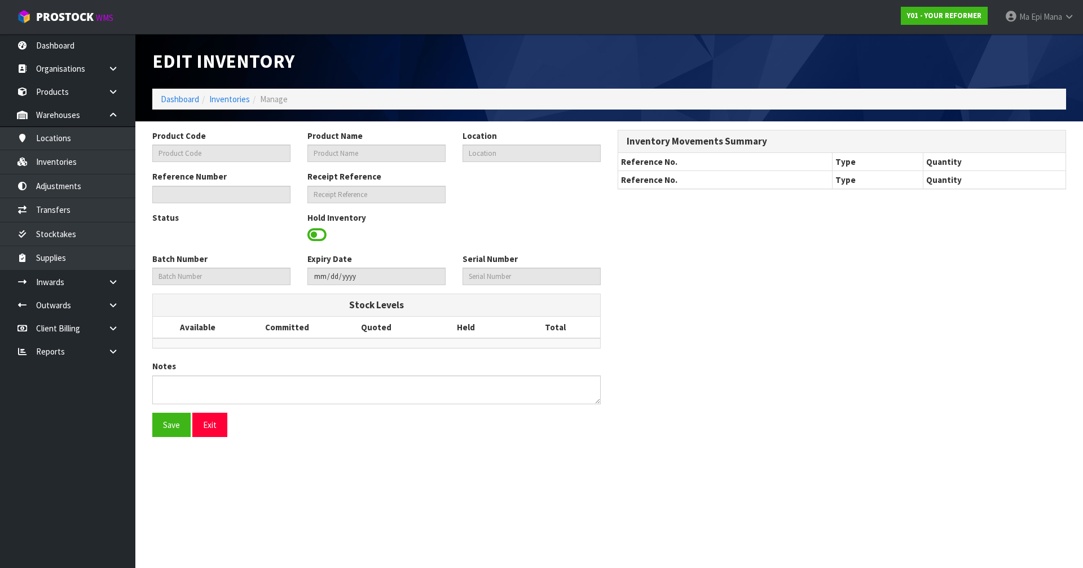
type input "ENVY-RENT-01-ASS"
type input "ENVY RENTAL ASSEMBLED"
type input "54-01-1-A"
type input "Y01-IRY0000709"
type input "Y01-REC0000172"
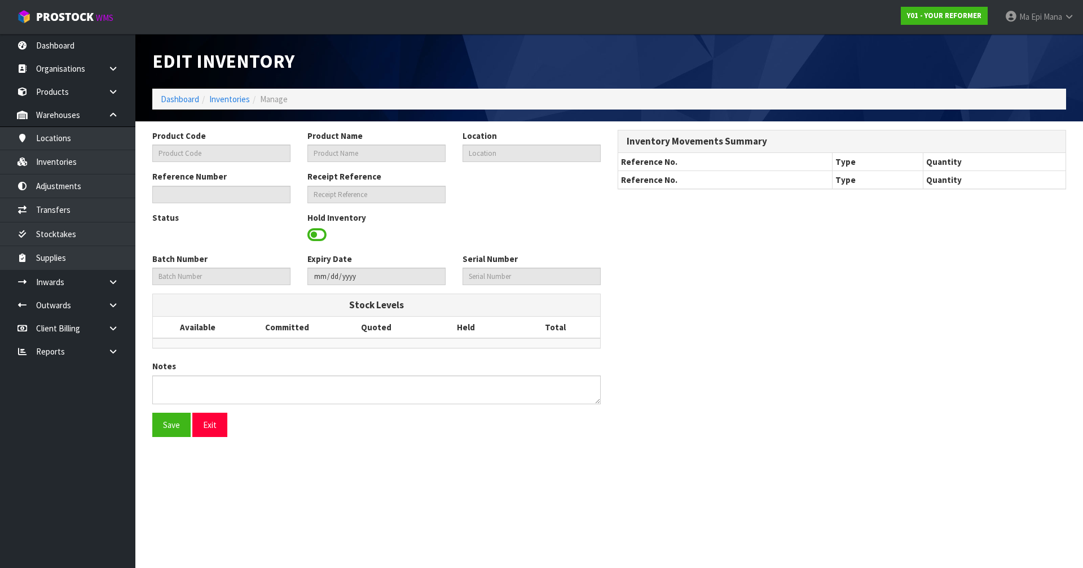
type input "YRENV240011426"
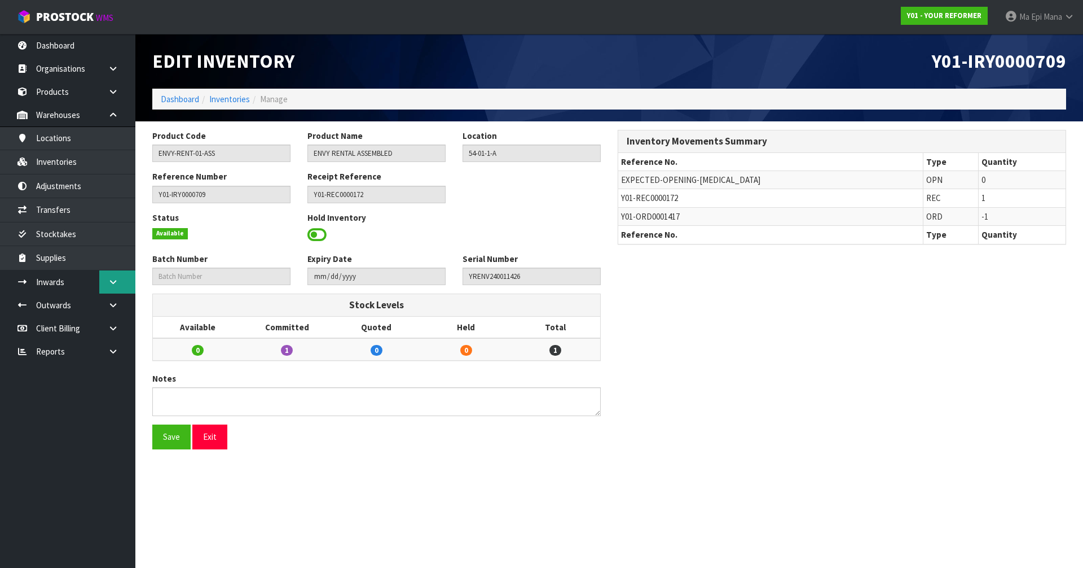
click at [113, 284] on icon at bounding box center [113, 282] width 11 height 8
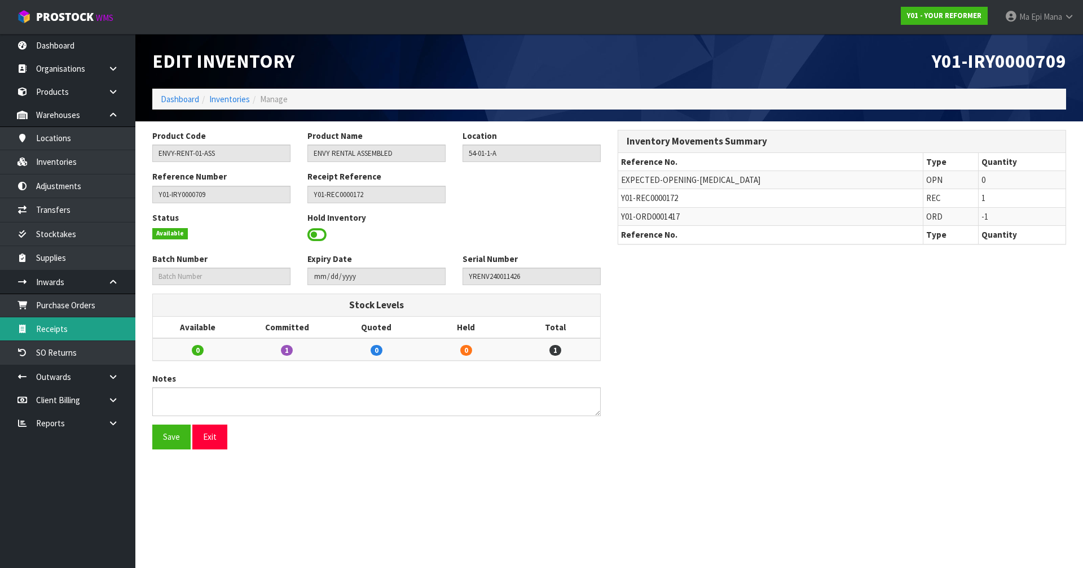
click at [80, 326] on link "Receipts" at bounding box center [67, 328] width 135 height 23
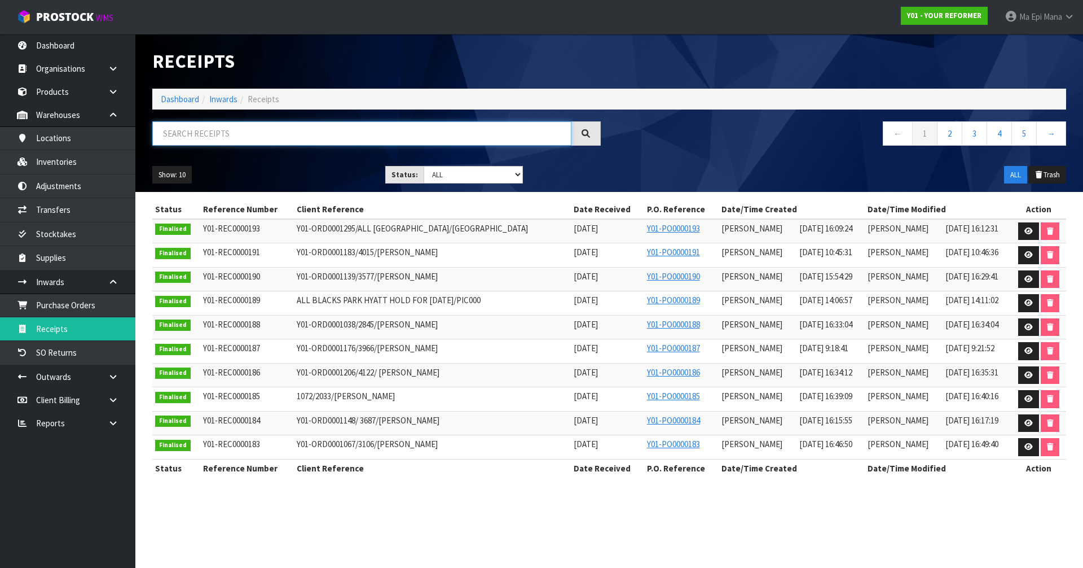
click at [303, 135] on input "text" at bounding box center [361, 133] width 419 height 24
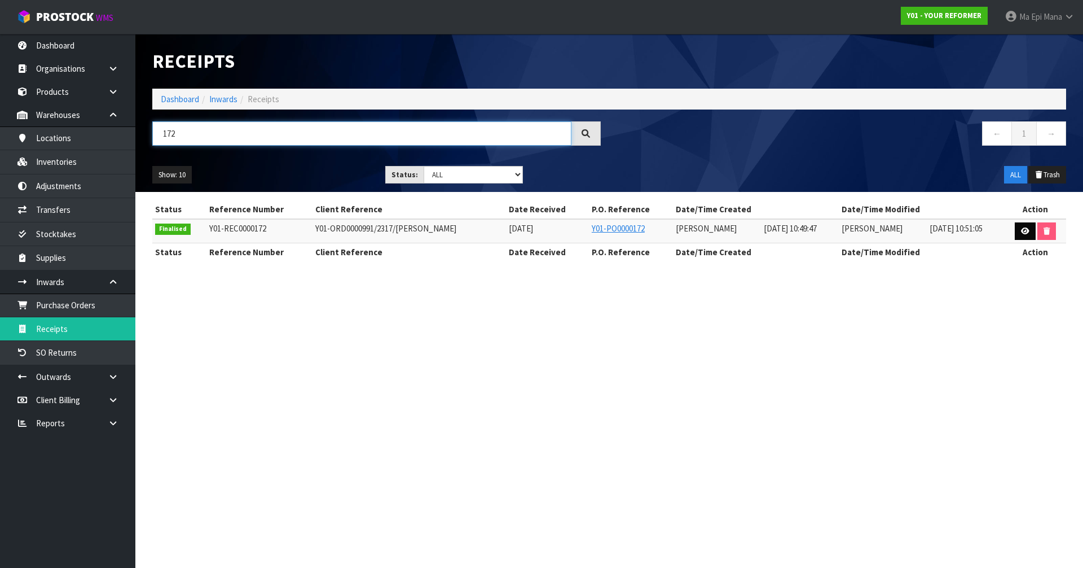
type input "172"
click at [1024, 230] on icon at bounding box center [1025, 230] width 8 height 7
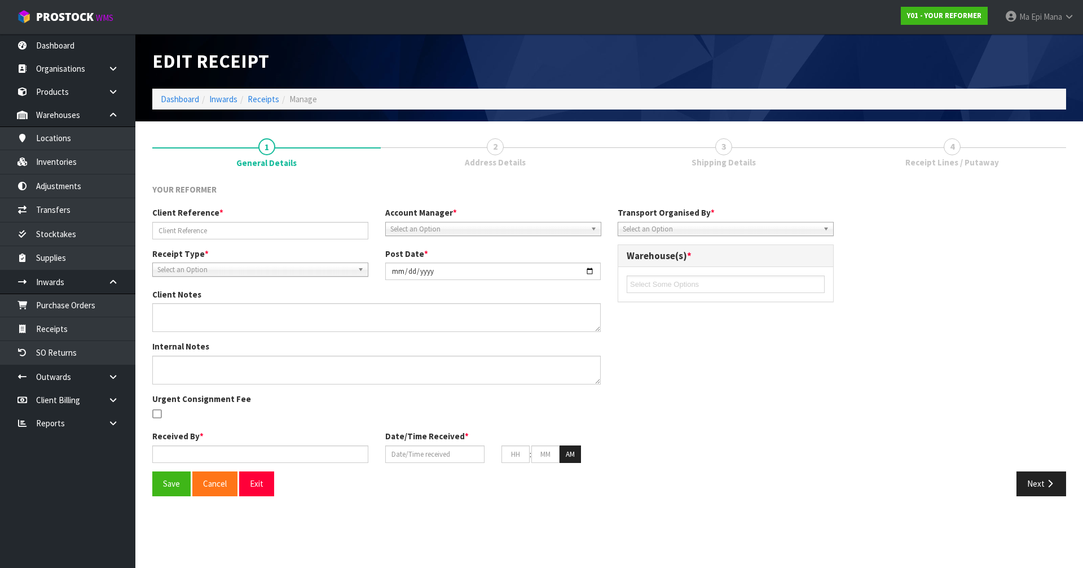
type input "Y01-ORD0000991/2317/[PERSON_NAME]"
type input "[DATE]"
type input "[PERSON_NAME]"
type input "[DATE]"
type input "10"
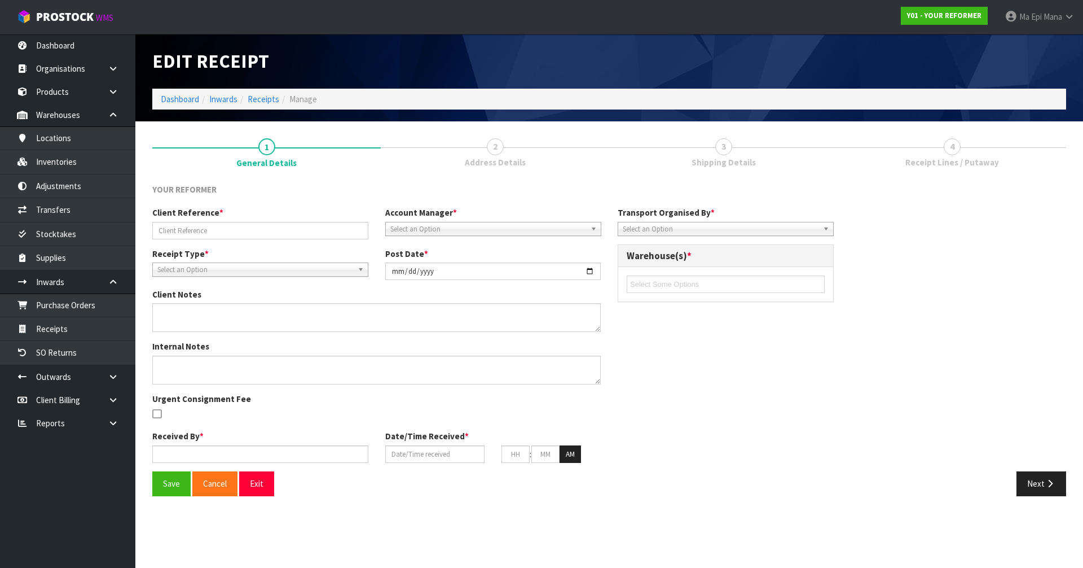
type input "49"
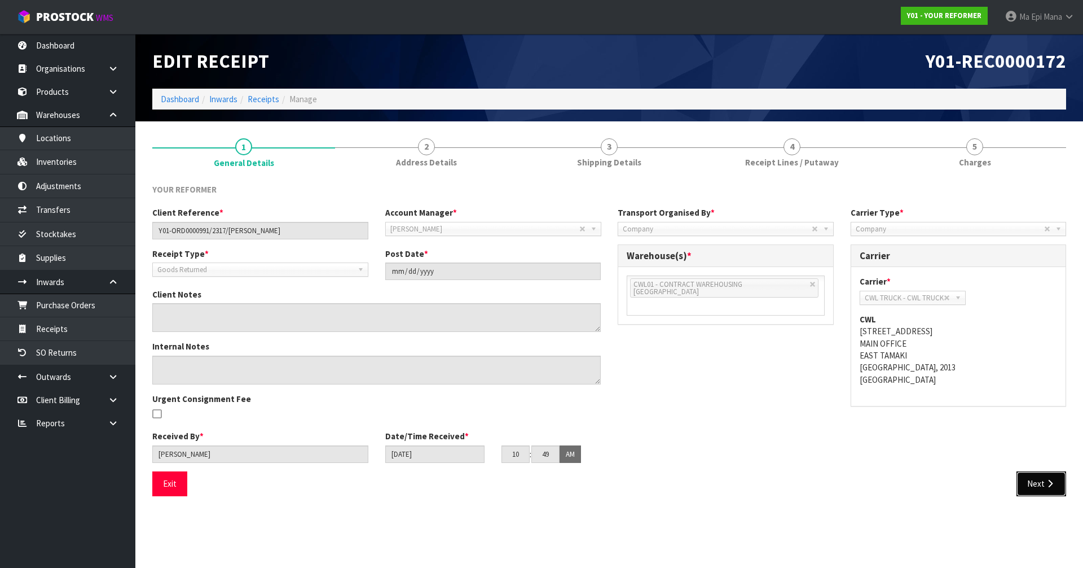
click at [1051, 480] on icon "button" at bounding box center [1050, 483] width 11 height 8
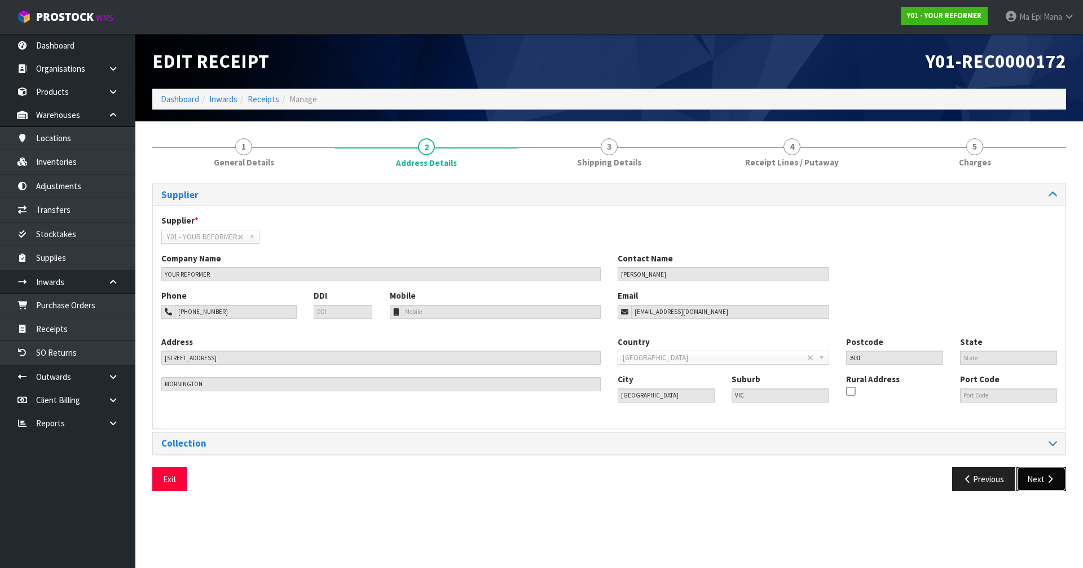
click at [1053, 473] on button "Next" at bounding box center [1042, 479] width 50 height 24
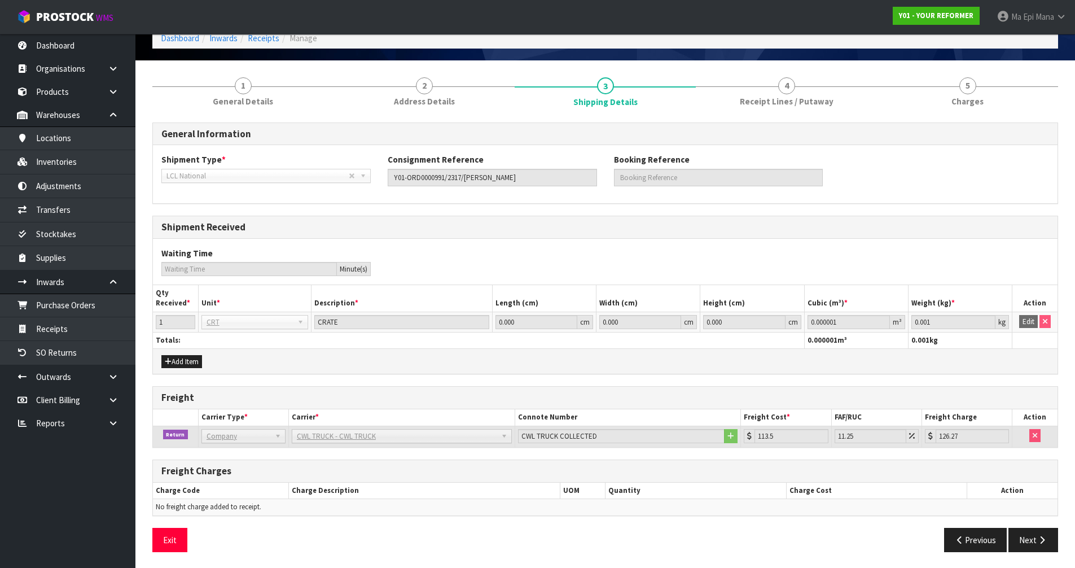
scroll to position [62, 0]
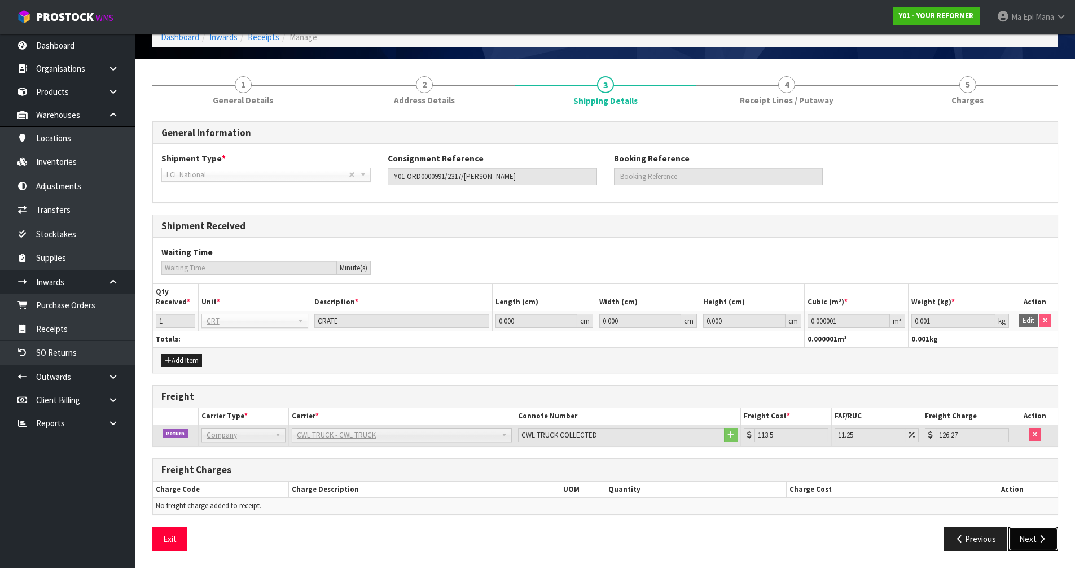
click at [1048, 534] on button "Next" at bounding box center [1033, 538] width 50 height 24
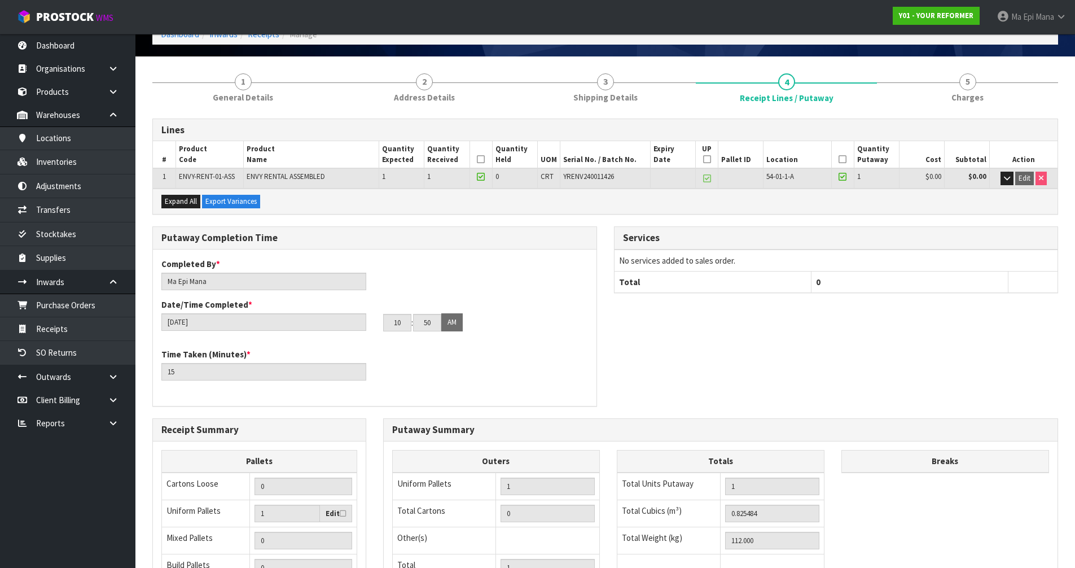
scroll to position [64, 0]
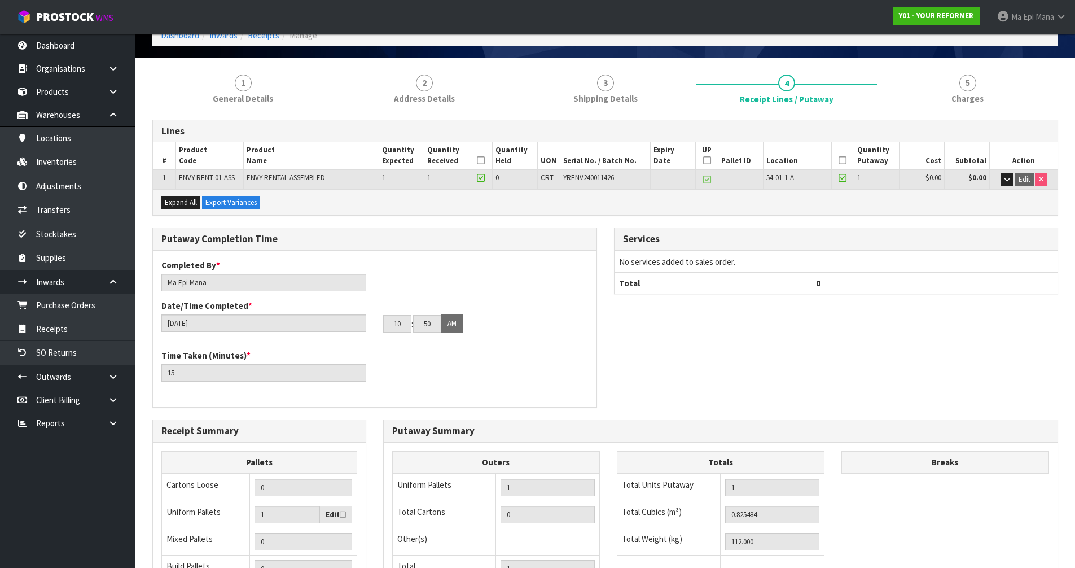
click at [584, 178] on span "YRENV240011426" at bounding box center [588, 178] width 51 height 10
copy span "YRENV240011426"
click at [516, 340] on div "Completed By * [PERSON_NAME] Date/Time Completed * [DATE] 10 : 50 : 00 AM" at bounding box center [374, 300] width 443 height 82
click at [547, 358] on div "Time Taken (Minutes) * 15" at bounding box center [374, 369] width 443 height 41
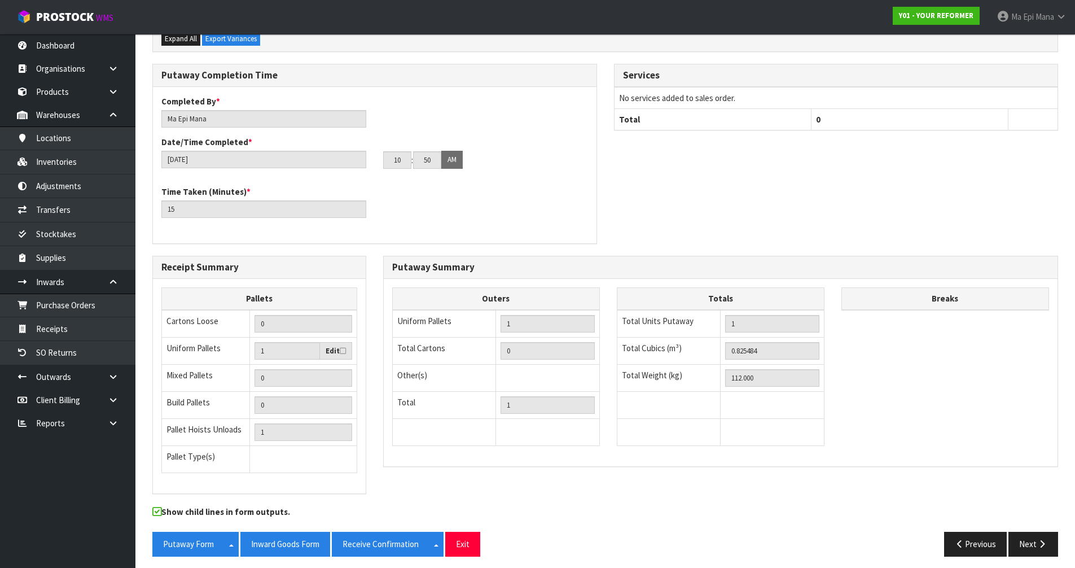
scroll to position [233, 0]
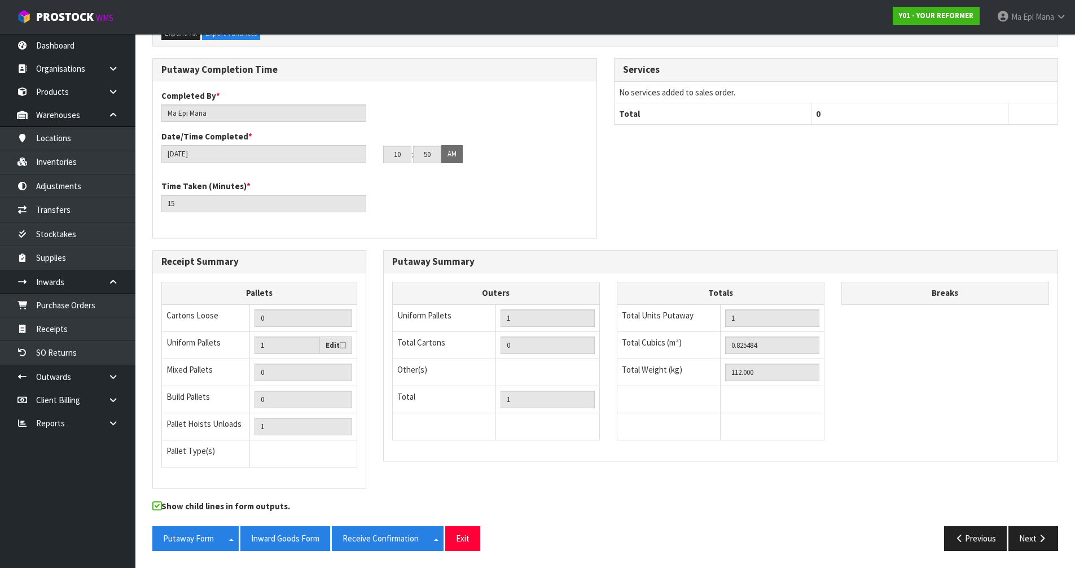
click at [481, 529] on div "Putaway Form Split button! CSV FORMAT Inward Goods Form Receive Confirmation Sp…" at bounding box center [374, 538] width 461 height 24
click at [476, 536] on button "Exit" at bounding box center [462, 538] width 35 height 24
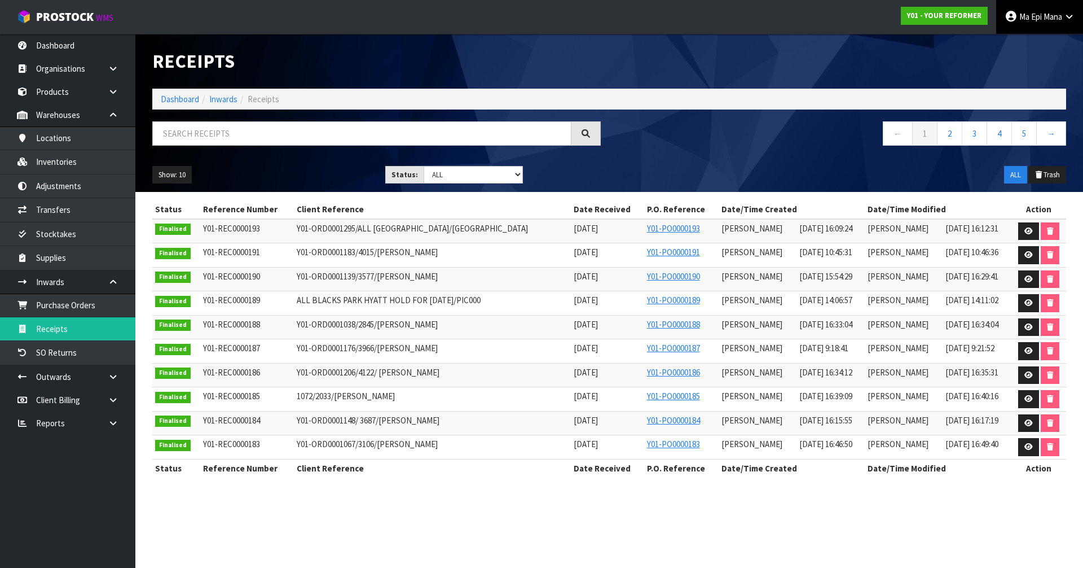
click at [1046, 27] on link "Ma Epi Mana" at bounding box center [1039, 17] width 87 height 34
click at [1042, 42] on link "Logout" at bounding box center [1037, 44] width 89 height 15
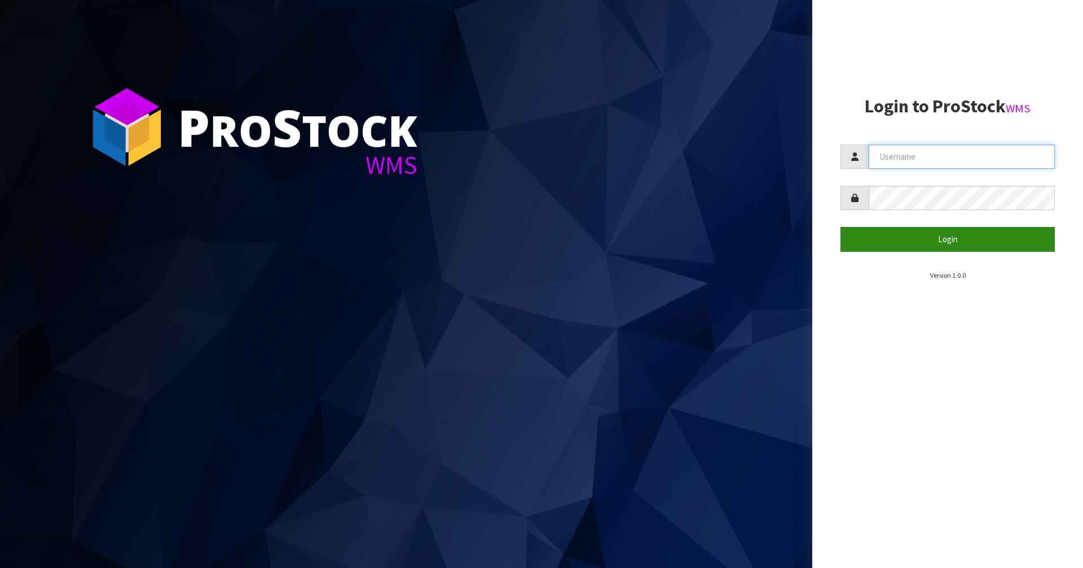
type input "Mana"
click at [882, 241] on button "Login" at bounding box center [948, 239] width 214 height 24
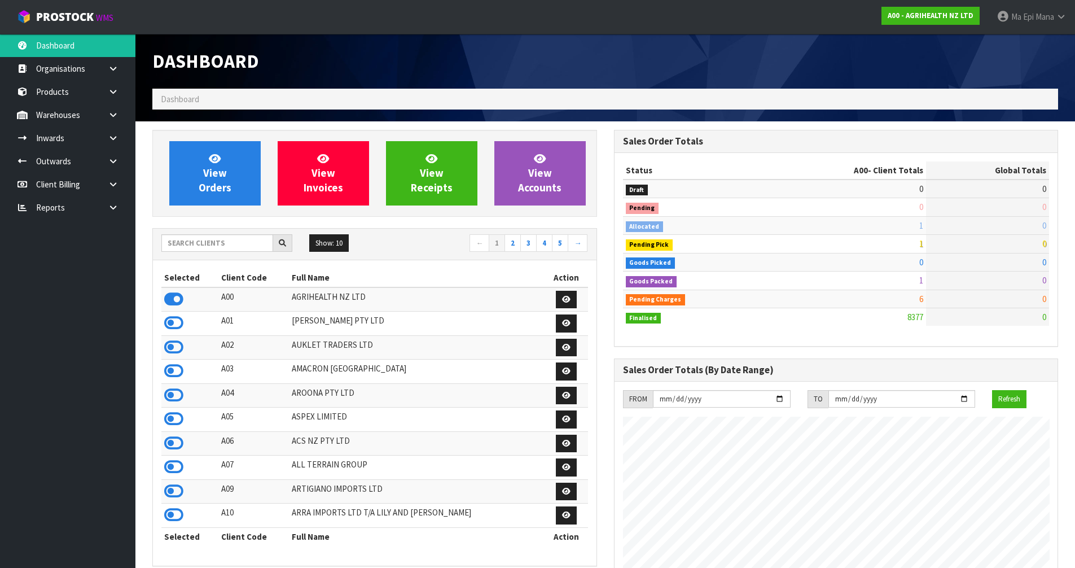
scroll to position [855, 461]
click at [215, 248] on input "text" at bounding box center [217, 242] width 112 height 17
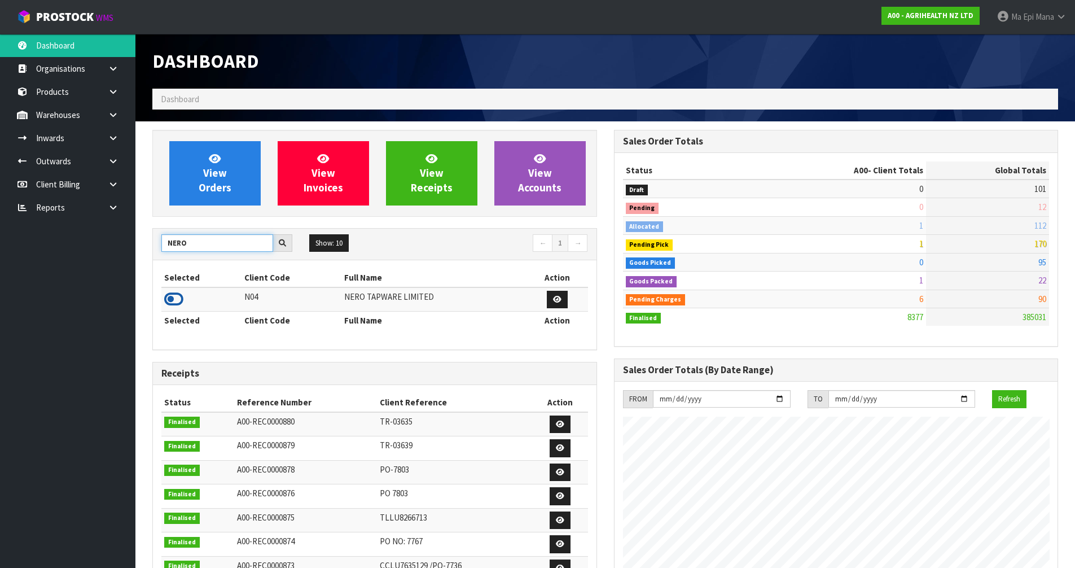
type input "NERO"
click at [175, 300] on icon at bounding box center [173, 299] width 19 height 17
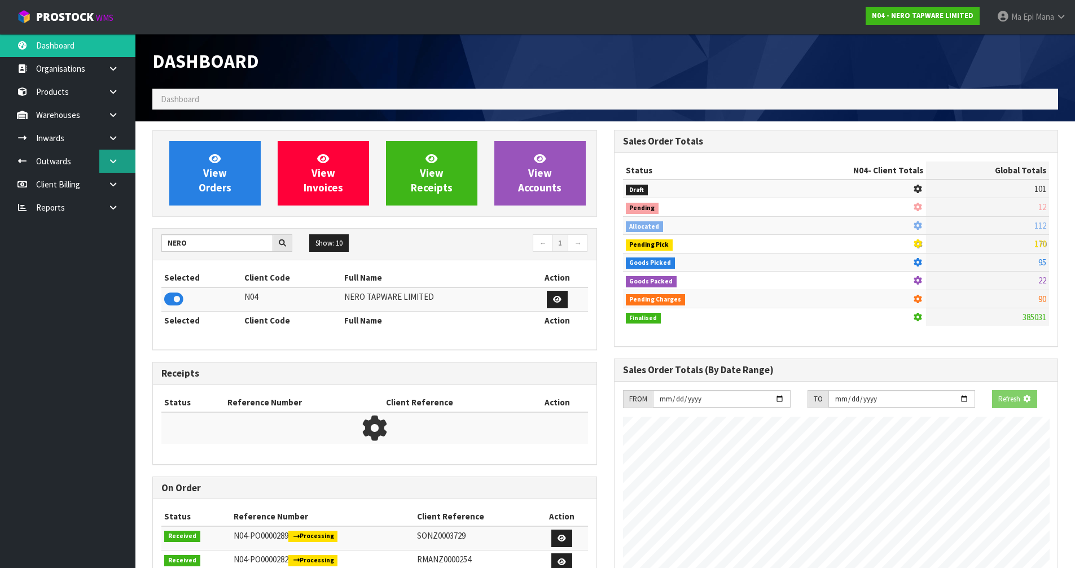
scroll to position [879, 461]
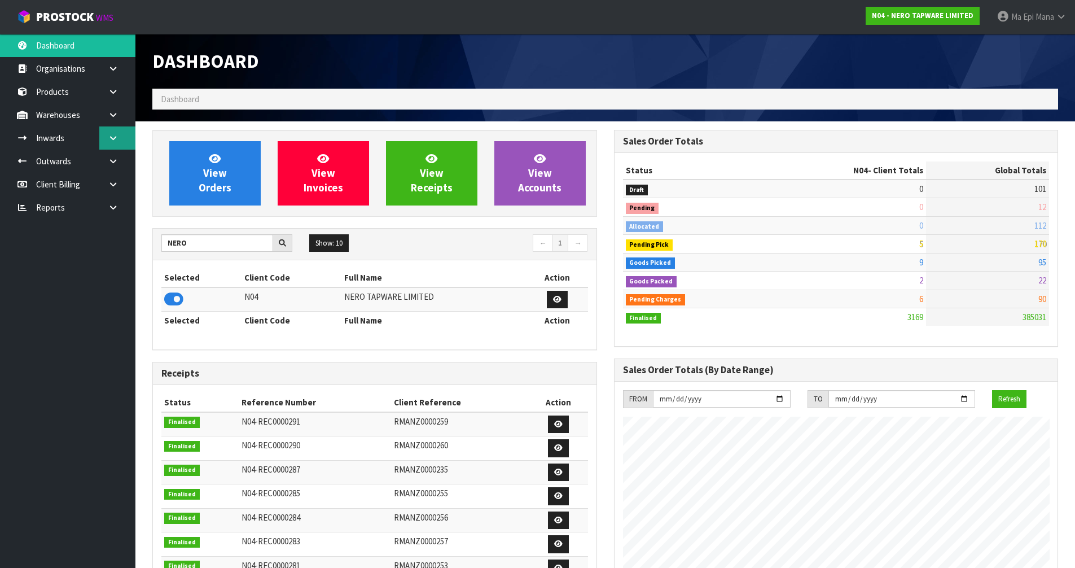
click at [119, 139] on link at bounding box center [117, 137] width 36 height 23
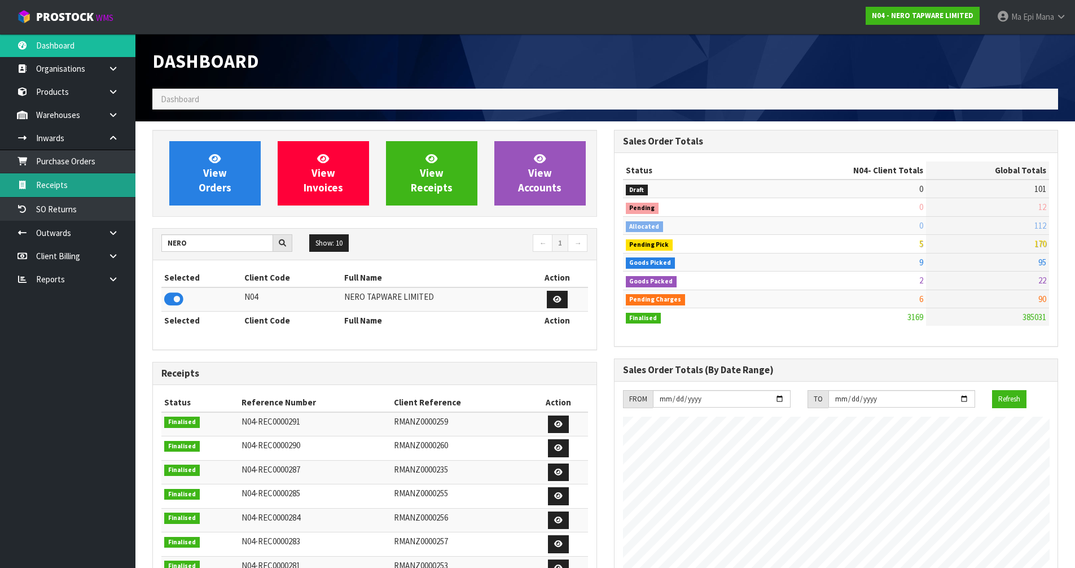
click at [91, 182] on link "Receipts" at bounding box center [67, 184] width 135 height 23
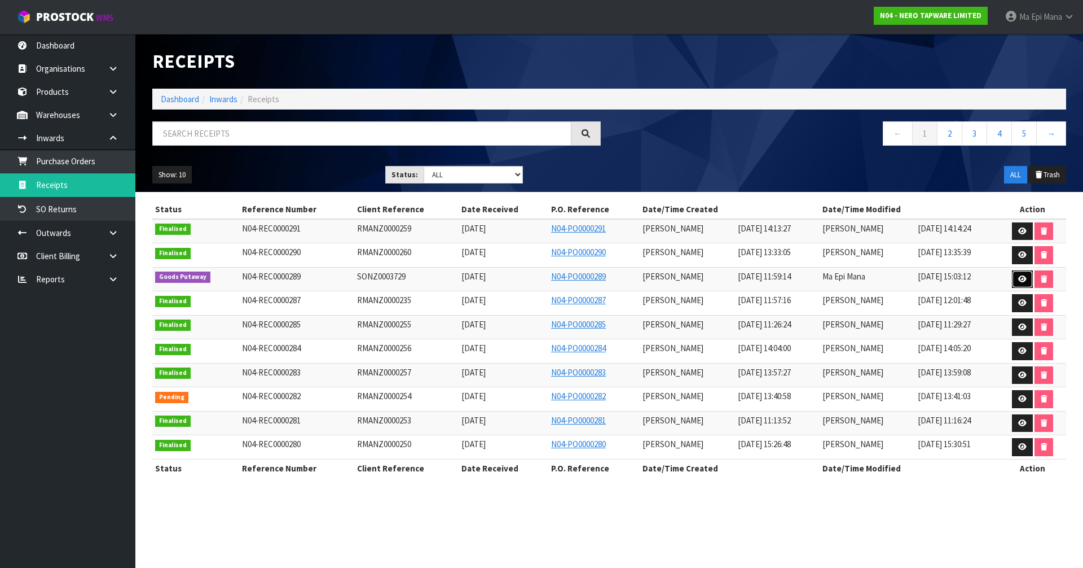
click at [1023, 278] on icon at bounding box center [1022, 278] width 8 height 7
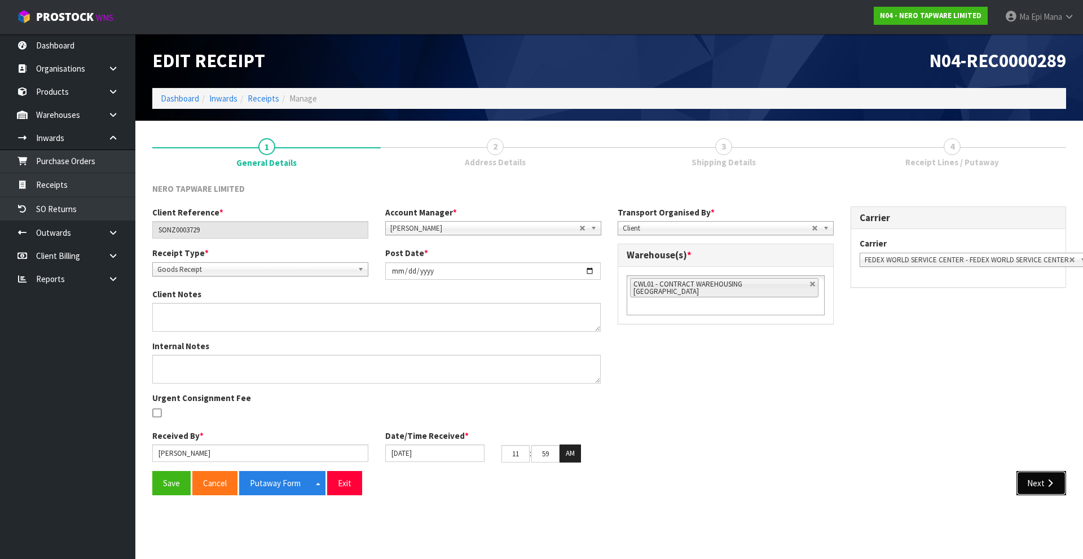
click at [1040, 490] on button "Next" at bounding box center [1042, 483] width 50 height 24
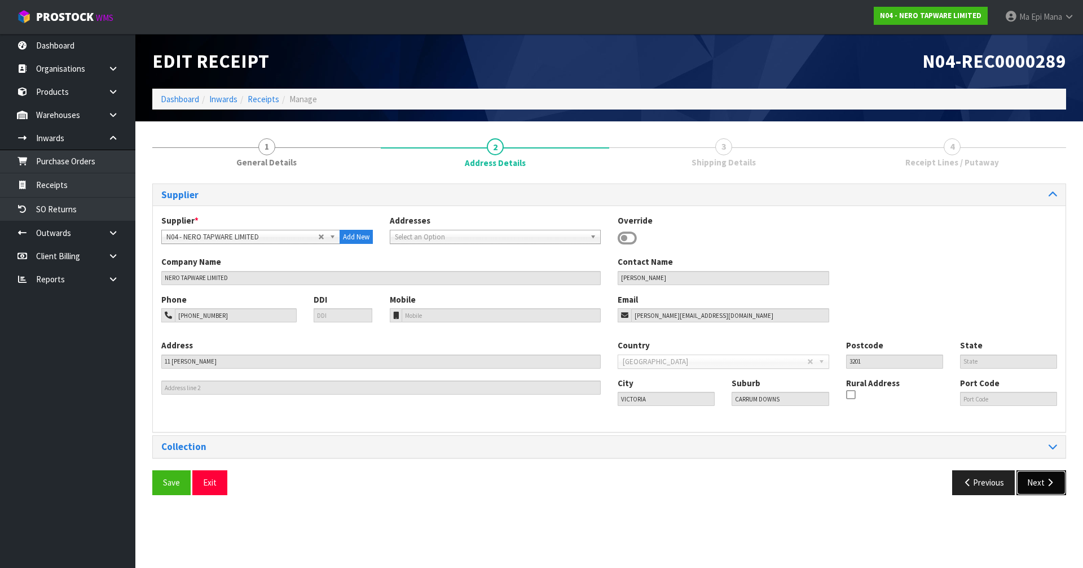
click at [1039, 490] on button "Next" at bounding box center [1042, 482] width 50 height 24
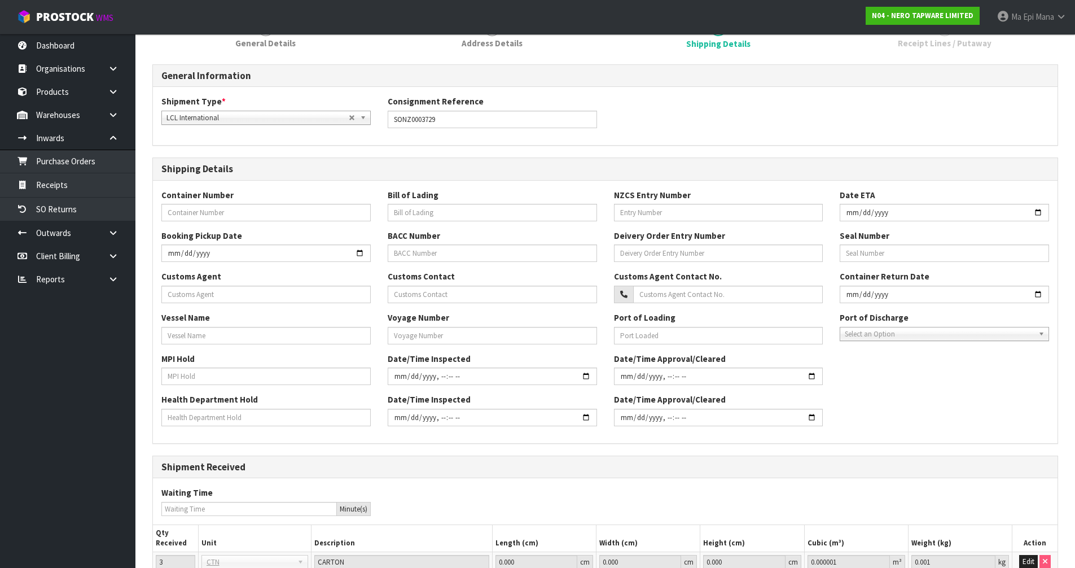
scroll to position [219, 0]
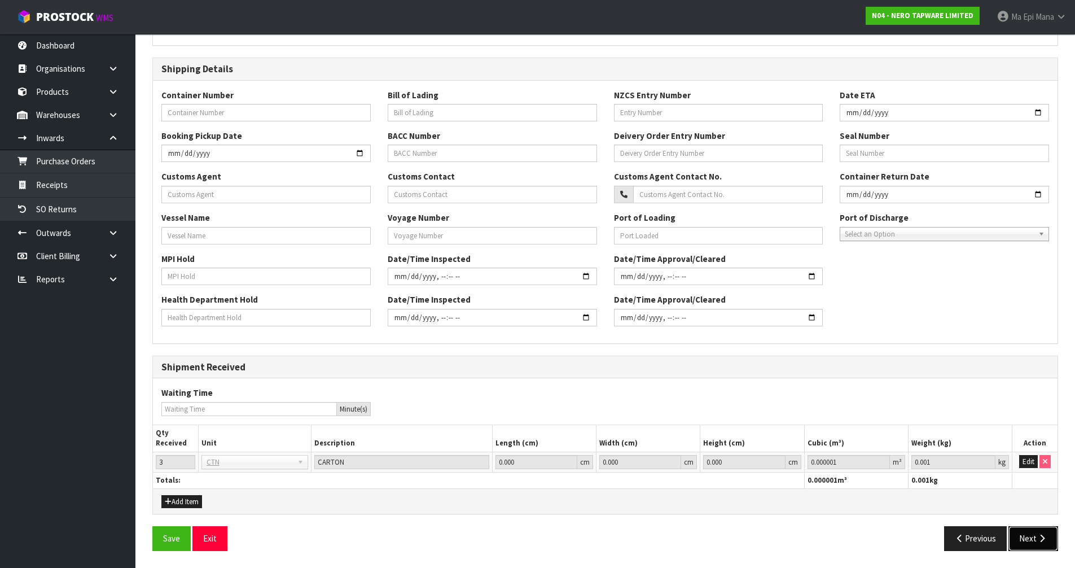
click at [1038, 537] on icon "button" at bounding box center [1041, 538] width 11 height 8
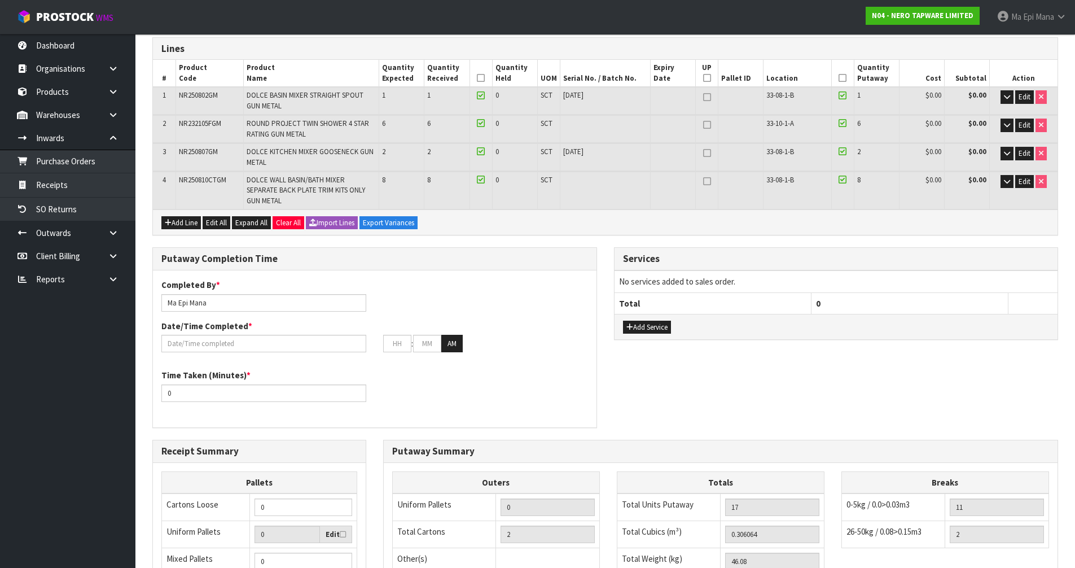
scroll to position [226, 0]
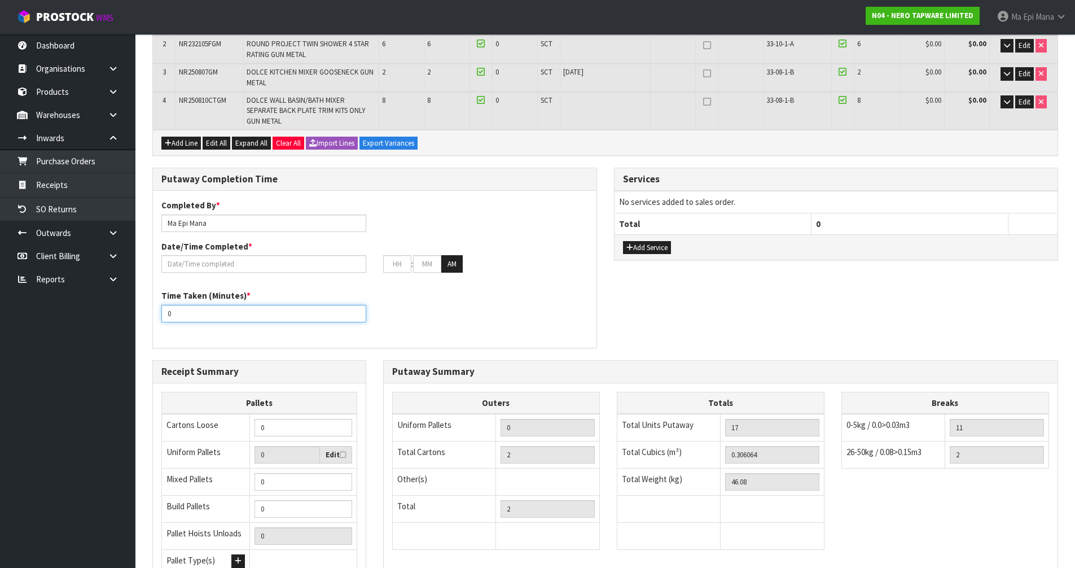
click at [300, 311] on input "0" at bounding box center [263, 313] width 205 height 17
type input "15"
click at [507, 329] on div "Time Taken (Minutes) * 15" at bounding box center [374, 309] width 443 height 41
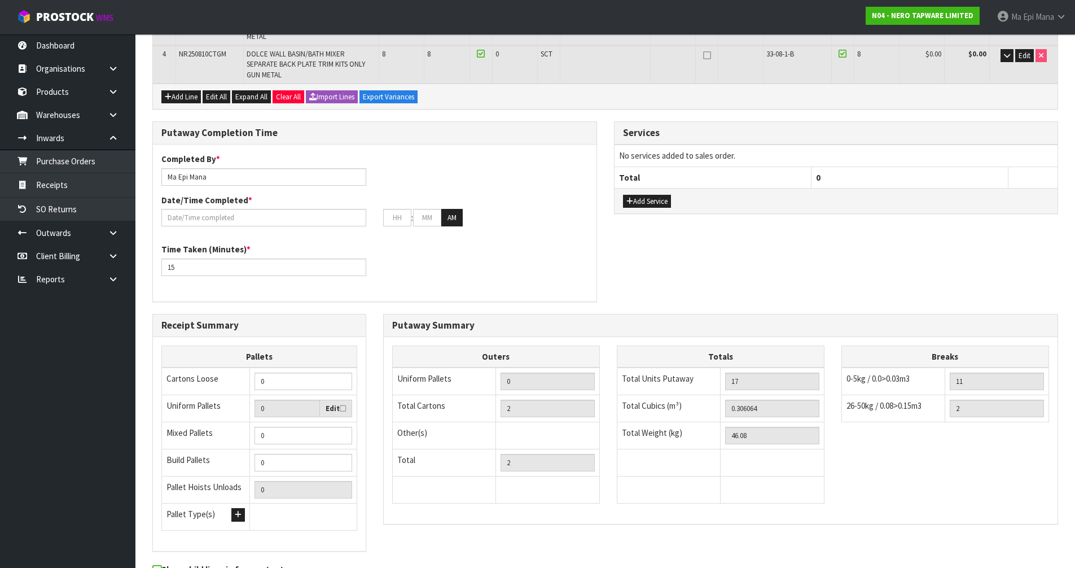
scroll to position [335, 0]
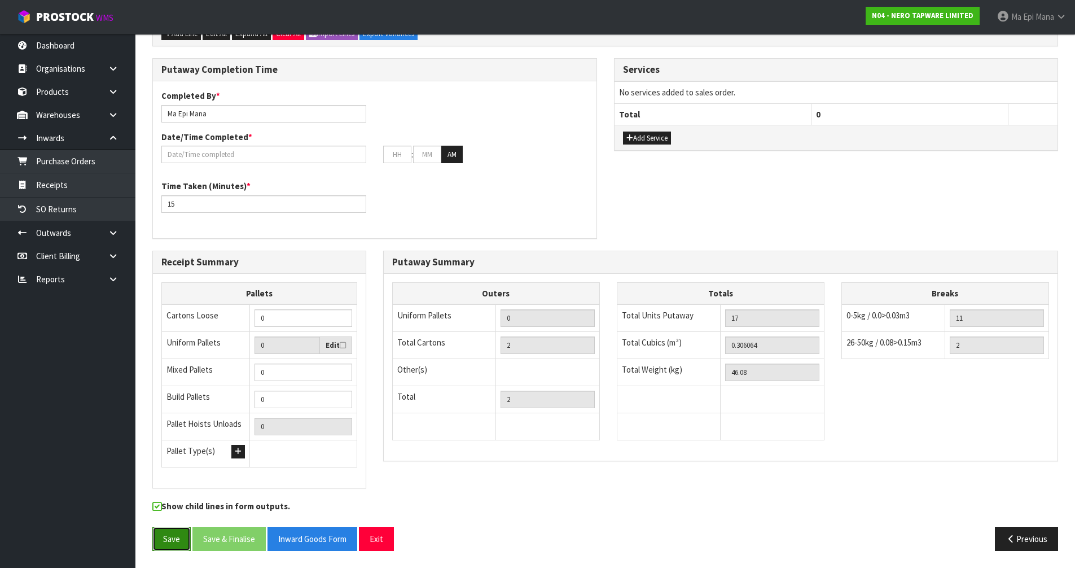
click at [173, 538] on button "Save" at bounding box center [171, 538] width 38 height 24
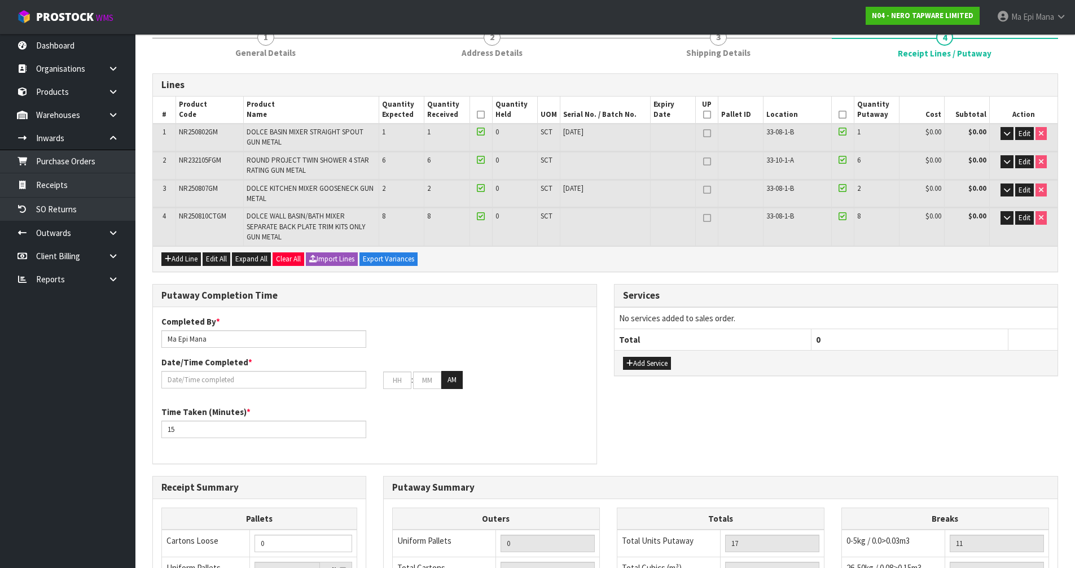
scroll to position [282, 0]
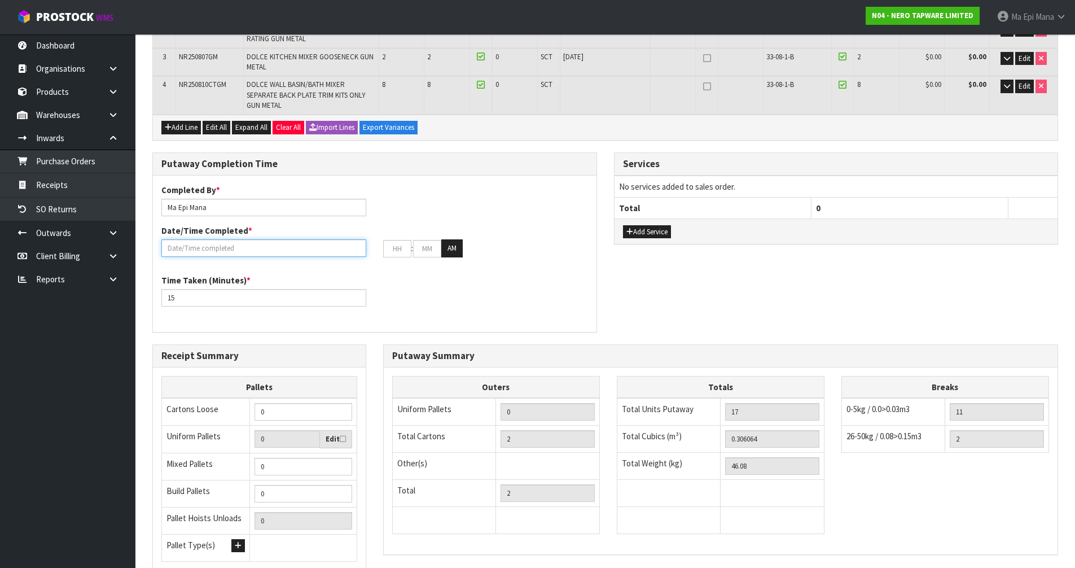
click at [319, 245] on input "text" at bounding box center [263, 247] width 205 height 17
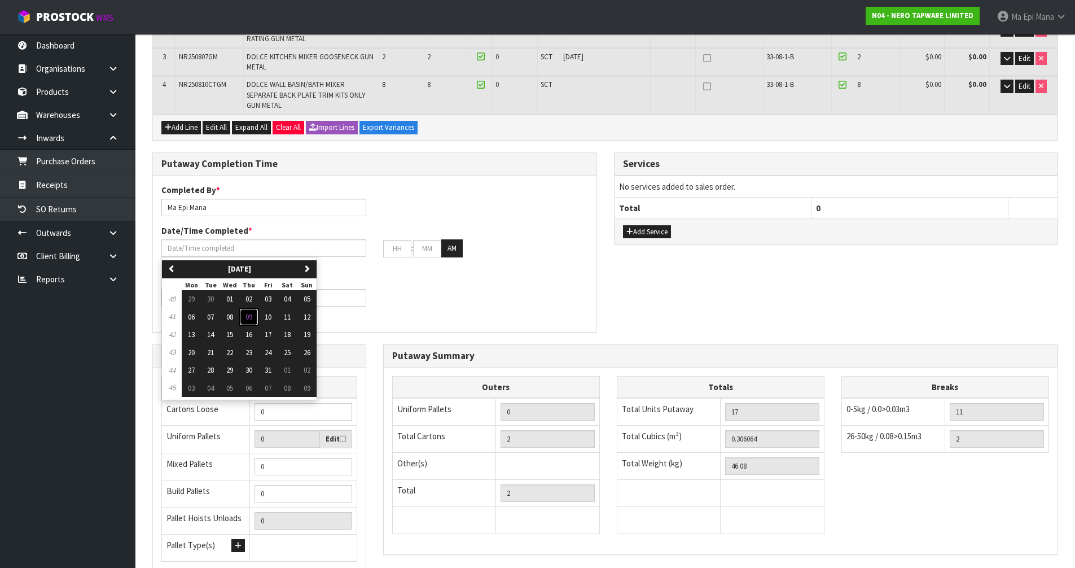
click at [247, 315] on span "09" at bounding box center [248, 317] width 7 height 10
type input "09/10/2025"
type input "12"
type input "00"
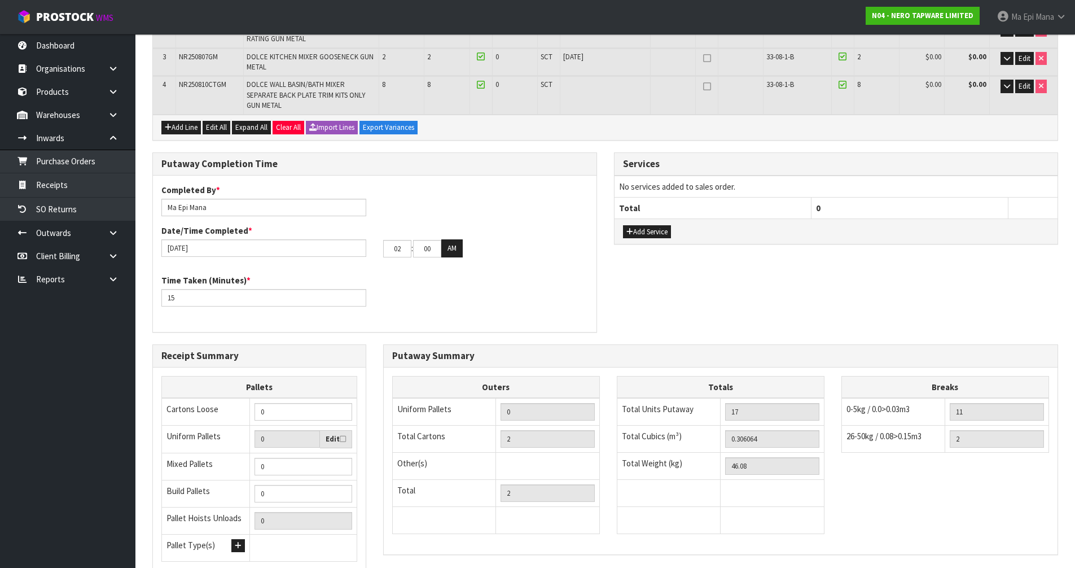
type input "03"
click at [458, 247] on button "AM" at bounding box center [451, 248] width 21 height 18
click at [560, 284] on div "Time Taken (Minutes) * 15" at bounding box center [374, 294] width 443 height 41
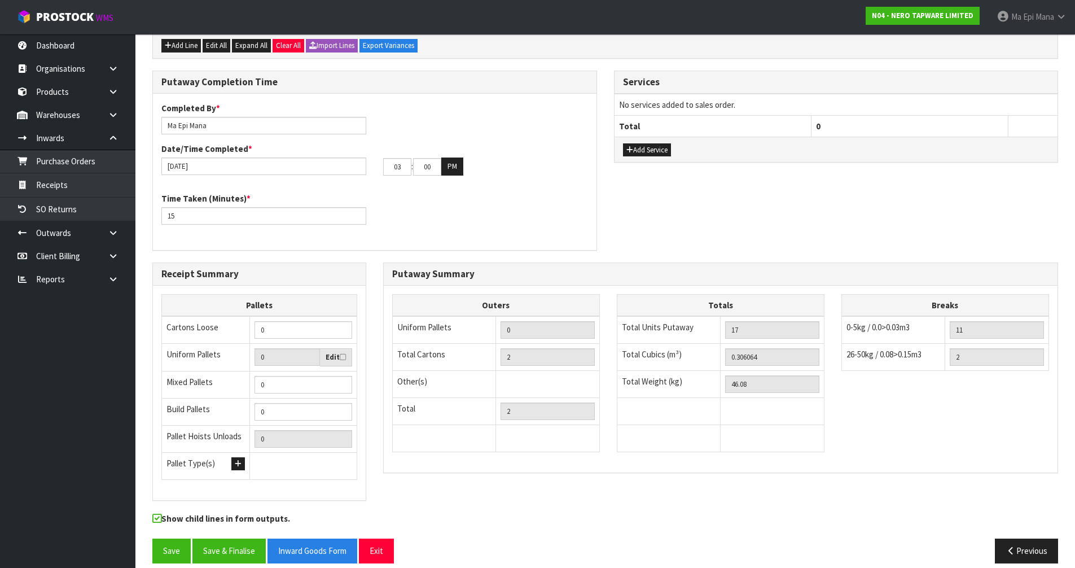
scroll to position [376, 0]
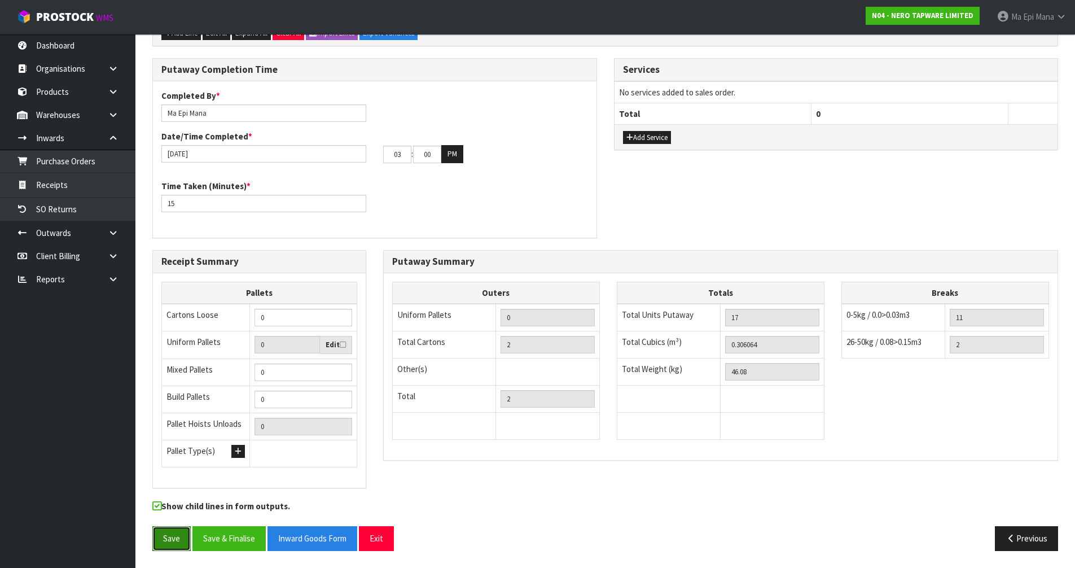
click at [172, 531] on button "Save" at bounding box center [171, 538] width 38 height 24
